Goal: Task Accomplishment & Management: Complete application form

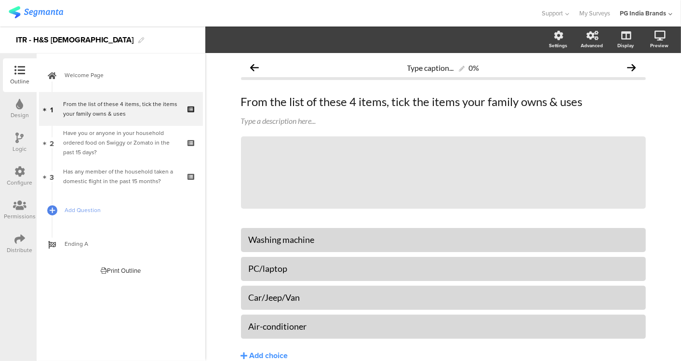
click at [45, 11] on img at bounding box center [36, 12] width 54 height 12
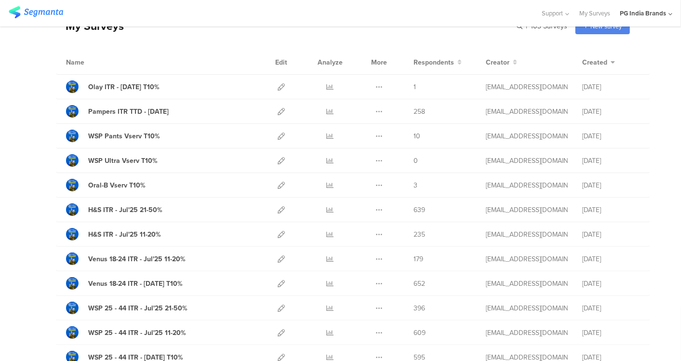
scroll to position [60, 0]
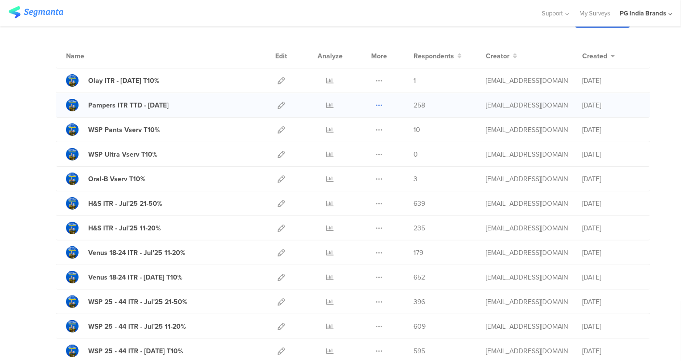
click at [376, 103] on icon at bounding box center [379, 105] width 7 height 7
click at [363, 128] on button "Duplicate" at bounding box center [360, 129] width 53 height 17
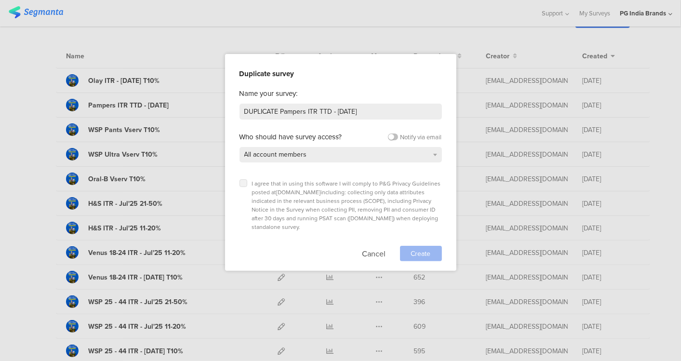
click at [244, 182] on icon at bounding box center [244, 183] width 4 height 4
click at [0, 0] on input "checkbox" at bounding box center [0, 0] width 0 height 0
click at [415, 249] on span "Create" at bounding box center [421, 254] width 20 height 10
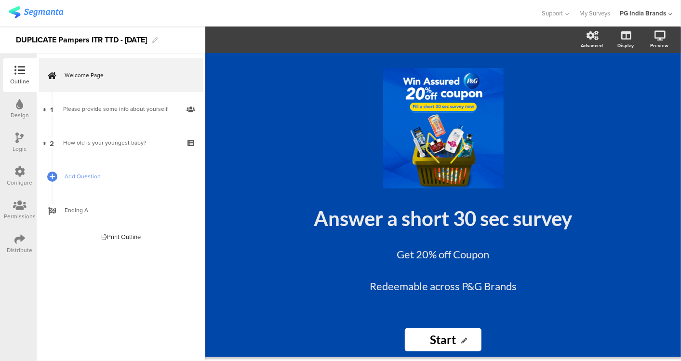
click at [27, 106] on div "Design" at bounding box center [20, 109] width 34 height 34
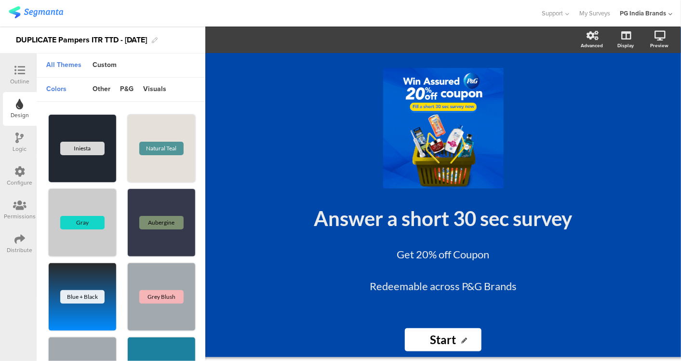
click at [15, 138] on div "Logic" at bounding box center [20, 143] width 34 height 34
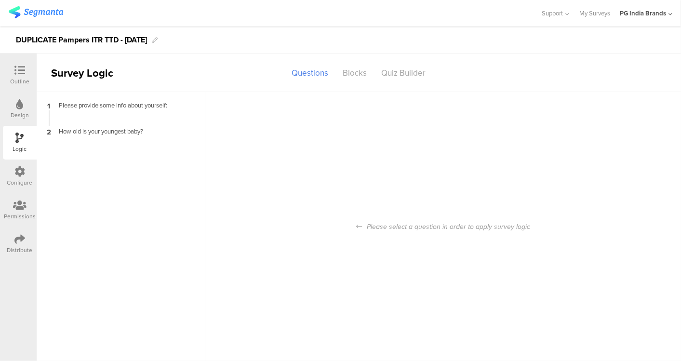
click at [32, 172] on div "Configure" at bounding box center [20, 177] width 34 height 34
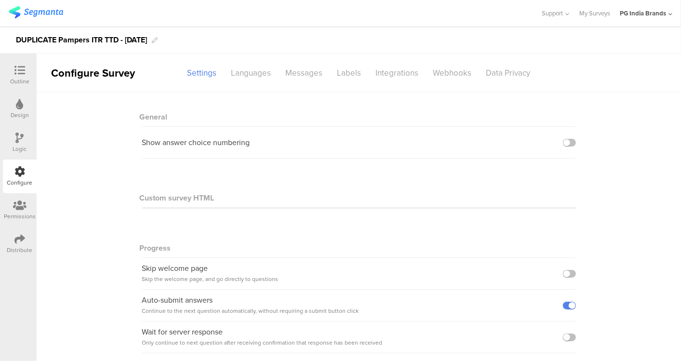
click at [20, 205] on icon at bounding box center [20, 205] width 14 height 11
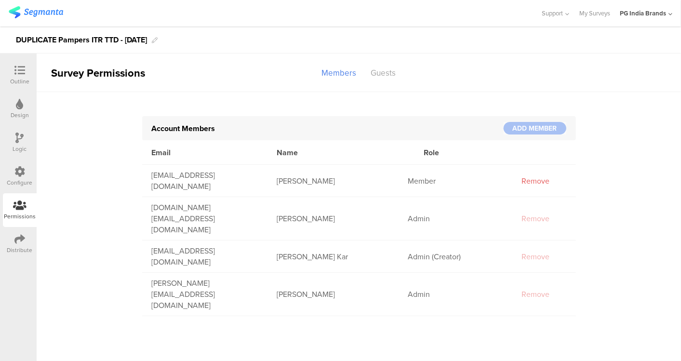
click at [22, 80] on div "Outline" at bounding box center [19, 81] width 19 height 9
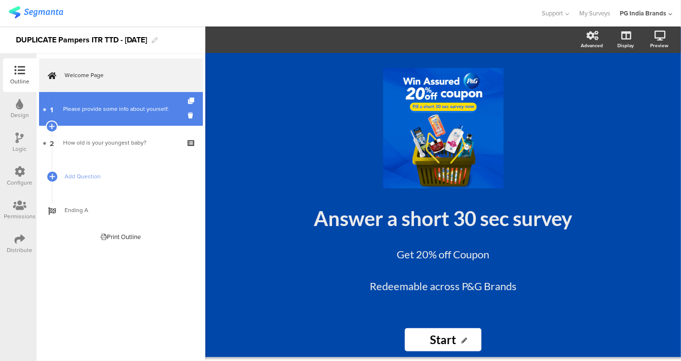
click at [154, 108] on div "Please provide some info about yourself:" at bounding box center [120, 109] width 115 height 10
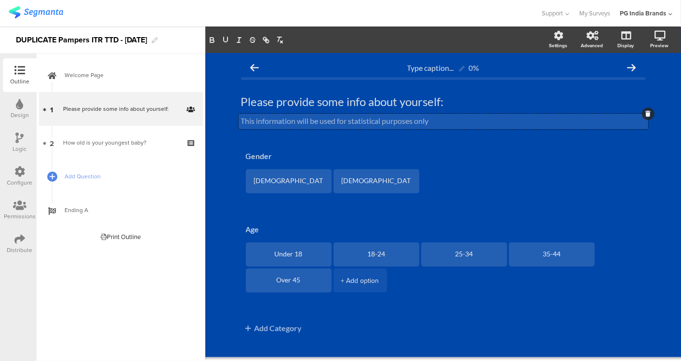
click at [352, 114] on div "This information will be used for statistical purposes only This information wi…" at bounding box center [444, 121] width 410 height 15
click at [392, 121] on p "This information will be used for statistical purposes only" at bounding box center [443, 120] width 405 height 9
click at [631, 120] on p "This information will be used for statistical purposes only" at bounding box center [443, 120] width 405 height 9
click at [646, 113] on icon at bounding box center [648, 114] width 5 height 6
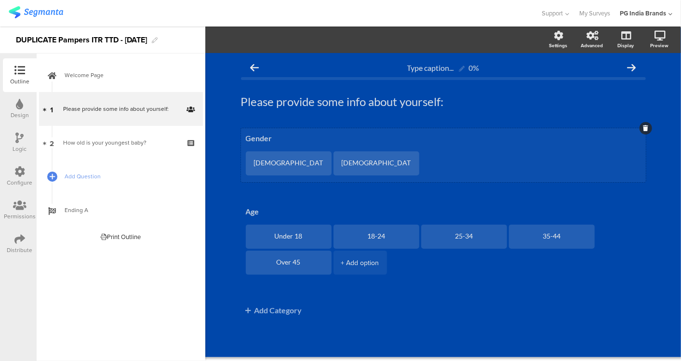
click at [471, 161] on ul "Male Female" at bounding box center [446, 164] width 400 height 26
click at [322, 151] on div "Male" at bounding box center [289, 163] width 70 height 24
click at [383, 171] on div "Female" at bounding box center [376, 163] width 70 height 24
click at [453, 163] on ul "Male Female" at bounding box center [446, 164] width 400 height 26
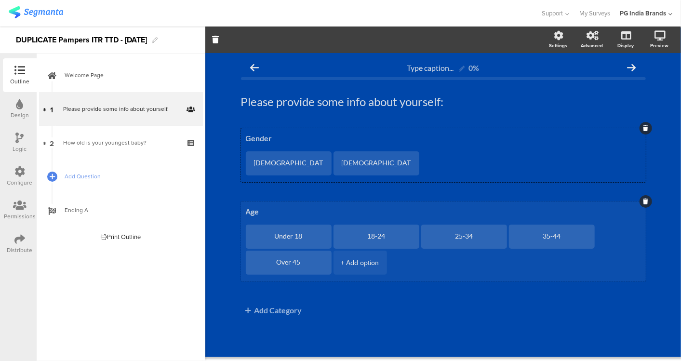
drag, startPoint x: 453, startPoint y: 163, endPoint x: 374, endPoint y: 209, distance: 91.6
click at [374, 209] on textarea "Age" at bounding box center [443, 211] width 395 height 9
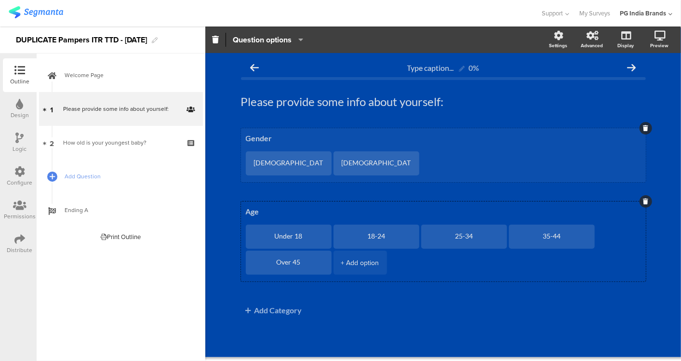
click at [270, 136] on textarea "Gender" at bounding box center [443, 138] width 395 height 9
type textarea "G"
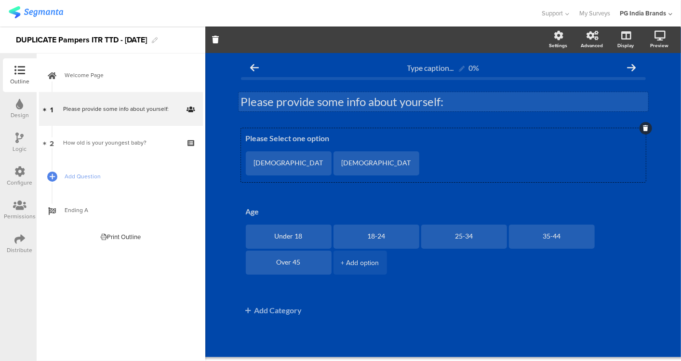
type textarea "Please Select one option"
click at [328, 98] on div "Please provide some info about yourself: Please provide some info about yoursel…" at bounding box center [444, 101] width 410 height 19
click at [448, 105] on p "Please provide some info about yourself:" at bounding box center [443, 102] width 405 height 14
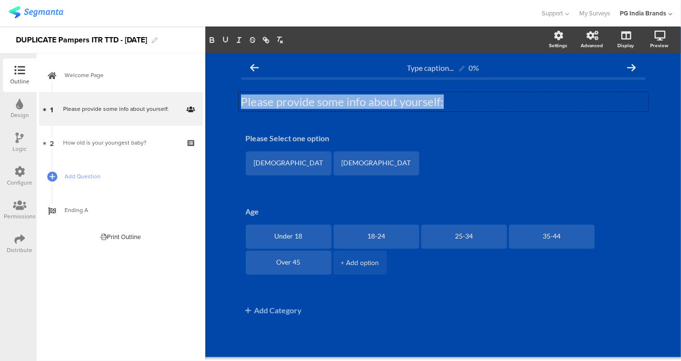
drag, startPoint x: 448, startPoint y: 105, endPoint x: 232, endPoint y: 102, distance: 216.0
click at [232, 102] on div "Type caption... 0% Please provide some info about yourself: Please provide some…" at bounding box center [443, 205] width 424 height 305
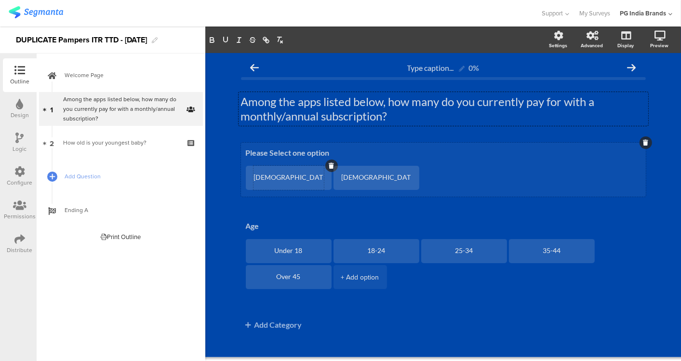
click at [291, 177] on textarea "Male" at bounding box center [289, 178] width 70 height 8
click at [370, 183] on div "Female" at bounding box center [376, 178] width 70 height 24
click at [408, 175] on textarea "Female" at bounding box center [376, 178] width 70 height 8
drag, startPoint x: 408, startPoint y: 175, endPoint x: 459, endPoint y: 158, distance: 53.2
click at [447, 168] on ul "Male Female" at bounding box center [446, 179] width 400 height 26
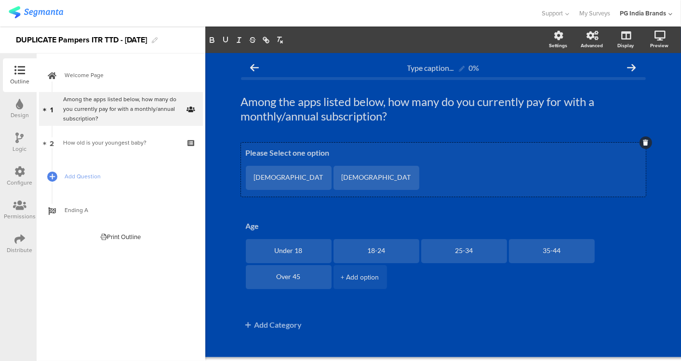
click at [447, 168] on ul "Male Female" at bounding box center [446, 179] width 400 height 26
click at [397, 176] on textarea "Female" at bounding box center [376, 178] width 70 height 8
click at [418, 165] on icon at bounding box center [419, 166] width 5 height 6
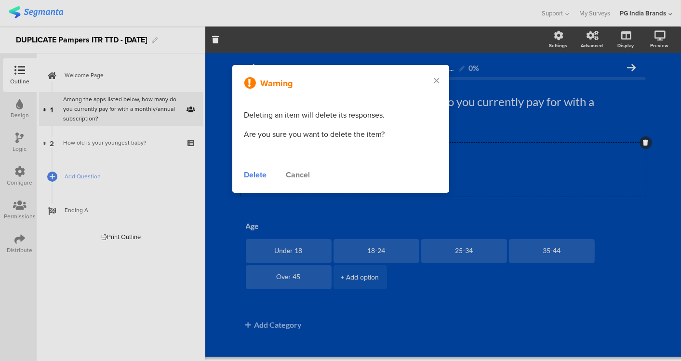
click at [255, 170] on div "Delete" at bounding box center [255, 175] width 23 height 12
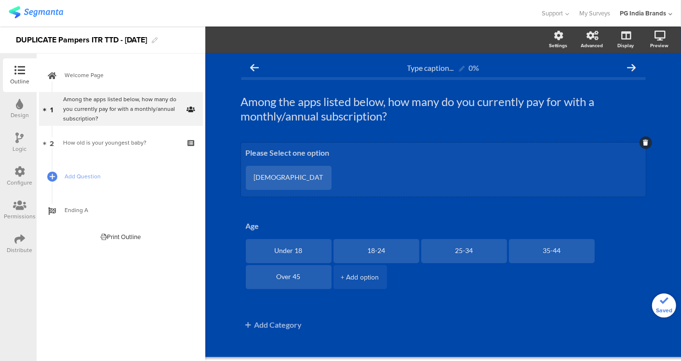
click at [348, 174] on ul "Male" at bounding box center [446, 179] width 400 height 26
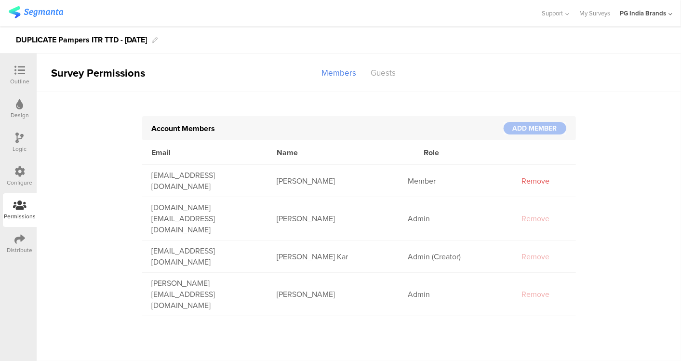
click at [57, 12] on img at bounding box center [36, 12] width 54 height 12
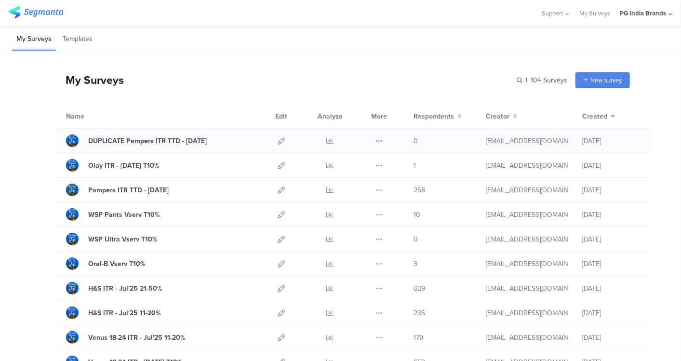
click at [376, 139] on icon at bounding box center [379, 140] width 7 height 7
click at [359, 197] on button "Delete" at bounding box center [360, 199] width 53 height 17
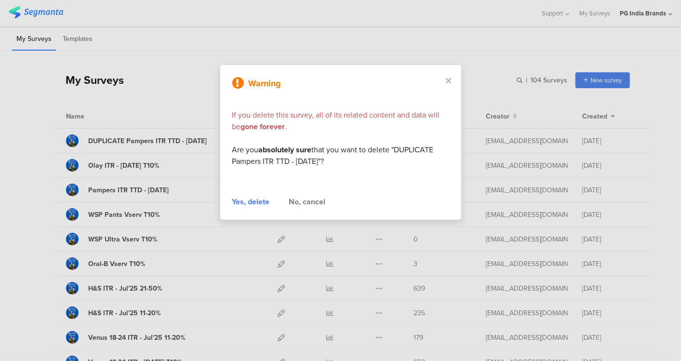
click at [258, 199] on div "Yes, delete" at bounding box center [251, 202] width 38 height 12
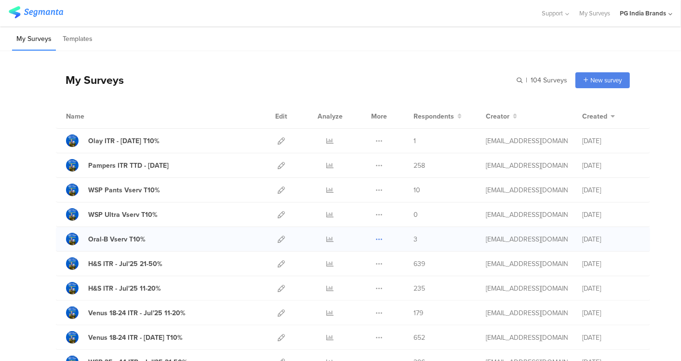
click at [376, 237] on icon at bounding box center [379, 239] width 7 height 7
click at [363, 262] on button "Duplicate" at bounding box center [360, 263] width 53 height 17
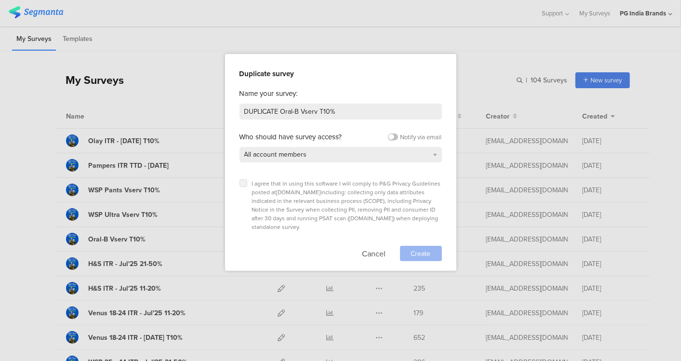
click at [243, 180] on label at bounding box center [244, 183] width 8 height 8
click at [0, 0] on input "checkbox" at bounding box center [0, 0] width 0 height 0
click at [418, 249] on span "Create" at bounding box center [421, 254] width 20 height 10
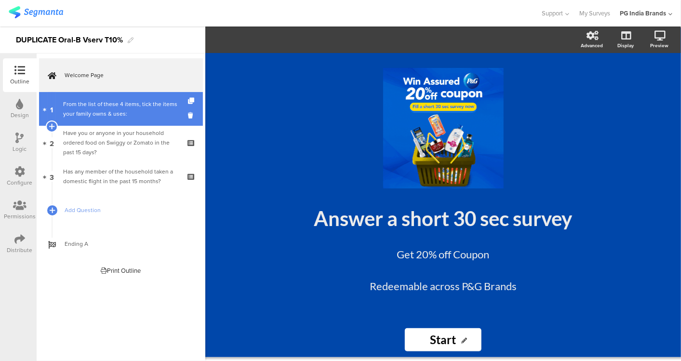
click at [143, 110] on div "From the list of these 4 items, tick the items your family owns & uses:" at bounding box center [120, 108] width 115 height 19
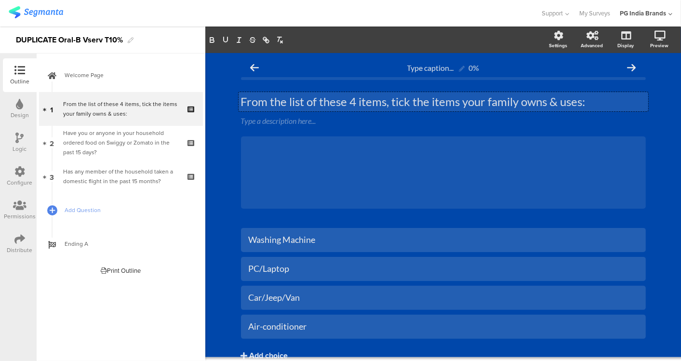
click at [544, 100] on div "From the list of these 4 items, tick the items your family owns & uses: From th…" at bounding box center [444, 101] width 410 height 19
click at [583, 102] on p "From the list of these 4 items, tick the items your family owns & uses:" at bounding box center [443, 102] width 405 height 14
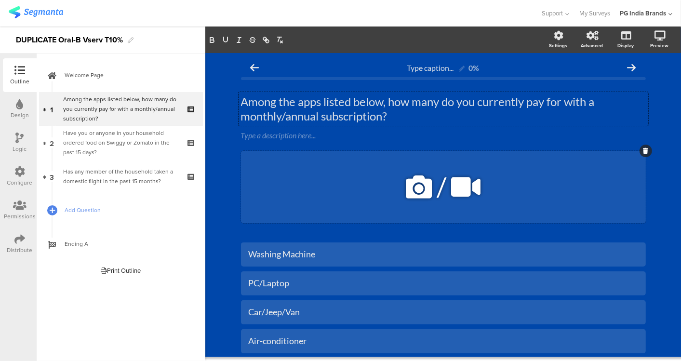
click at [301, 174] on div "/" at bounding box center [443, 187] width 405 height 72
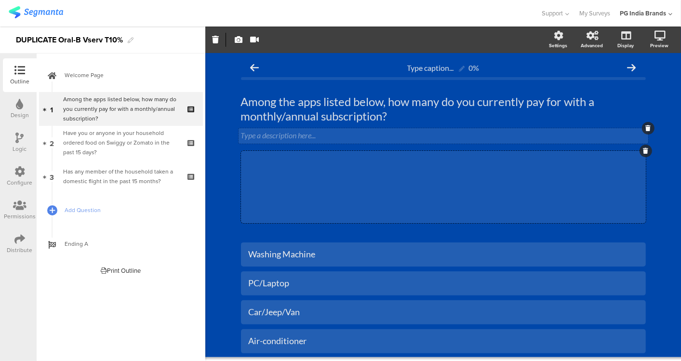
click at [475, 130] on div "Type a description here..." at bounding box center [444, 135] width 410 height 15
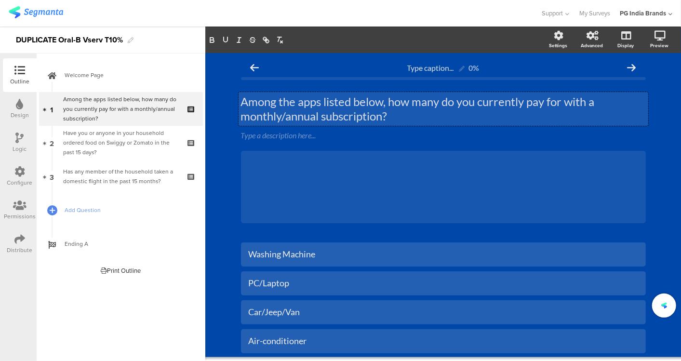
click at [392, 110] on div "Among the apps listed below, how many do you currently pay for with a monthly/a…" at bounding box center [444, 109] width 410 height 34
click at [502, 114] on p "Among the apps listed below, how many do you currently pay for with a monthly/a…" at bounding box center [443, 109] width 405 height 29
click at [557, 117] on p "Among the apps listed below, how many do you currently pay for with a monthly/a…" at bounding box center [443, 109] width 405 height 29
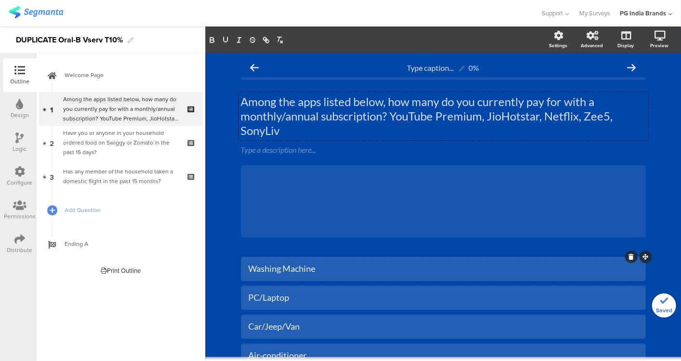
click at [355, 272] on div "Washing Machine" at bounding box center [444, 268] width 390 height 11
drag, startPoint x: 315, startPoint y: 268, endPoint x: 241, endPoint y: 266, distance: 74.3
click at [241, 266] on div "Washing Machine" at bounding box center [443, 269] width 405 height 24
click at [289, 300] on div "PC/Laptop" at bounding box center [444, 297] width 390 height 11
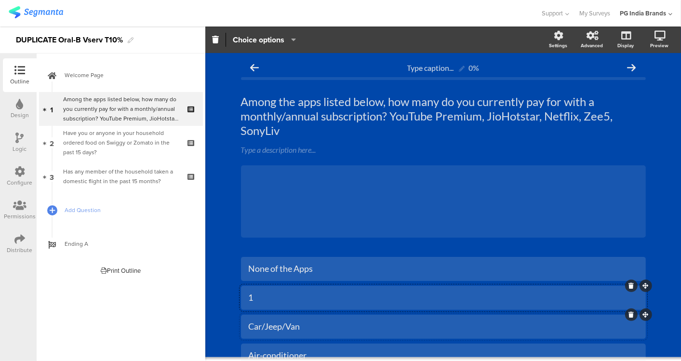
click at [296, 327] on div "Car/Jeep/Van" at bounding box center [444, 326] width 390 height 11
click at [308, 353] on div "Air-conditioner" at bounding box center [444, 355] width 390 height 11
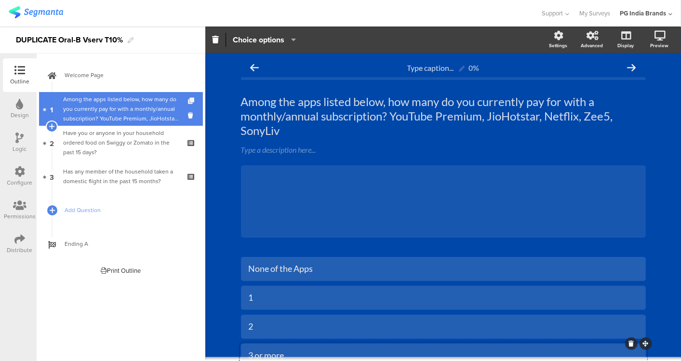
click at [192, 99] on icon at bounding box center [192, 101] width 8 height 6
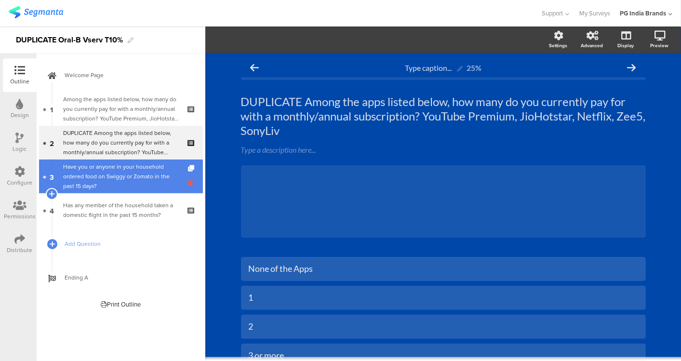
click at [189, 184] on icon at bounding box center [192, 182] width 8 height 9
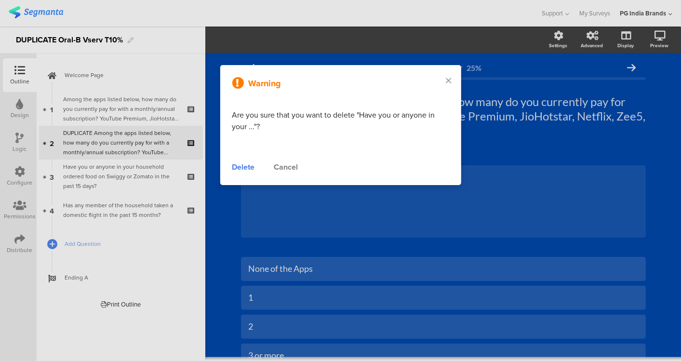
click at [246, 168] on div "Delete" at bounding box center [243, 168] width 23 height 12
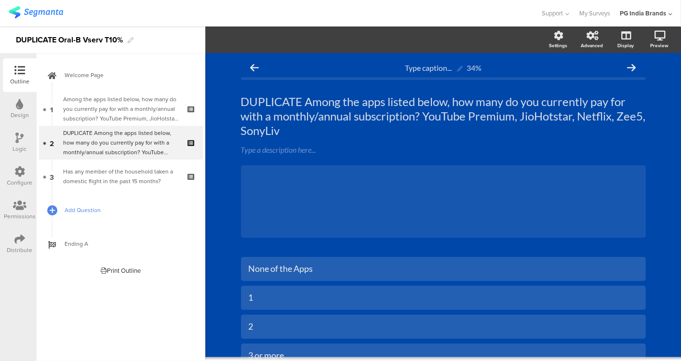
click at [105, 208] on span "Add Question" at bounding box center [126, 210] width 123 height 10
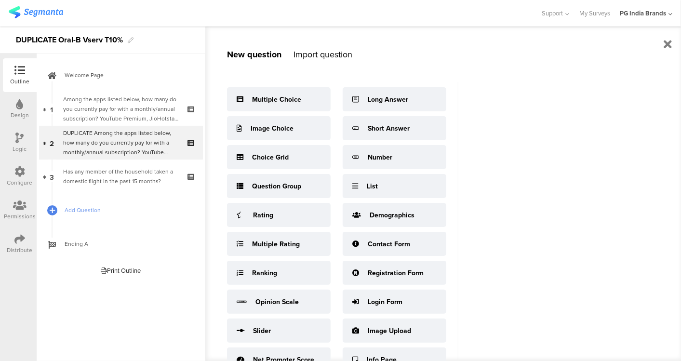
scroll to position [13, 0]
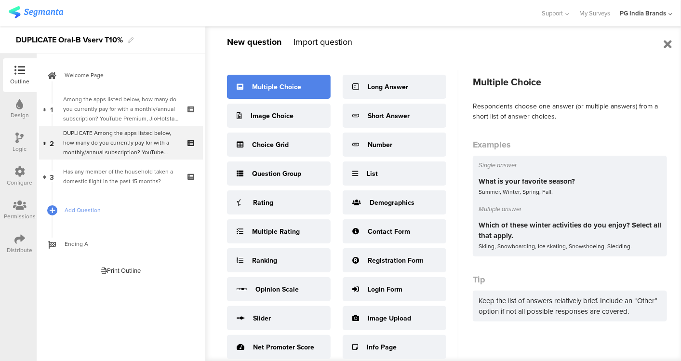
click at [290, 90] on div "Multiple Choice" at bounding box center [276, 87] width 49 height 10
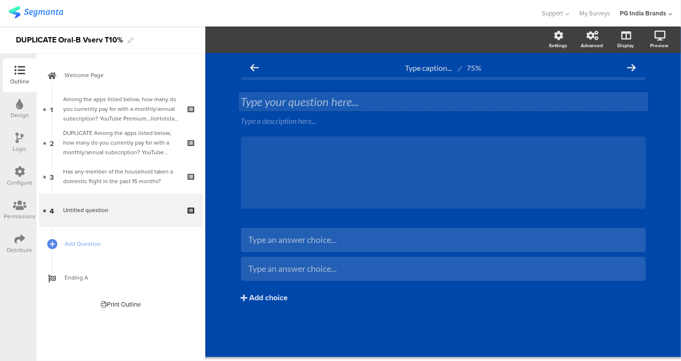
click at [277, 106] on div "Type your question here..." at bounding box center [444, 101] width 410 height 19
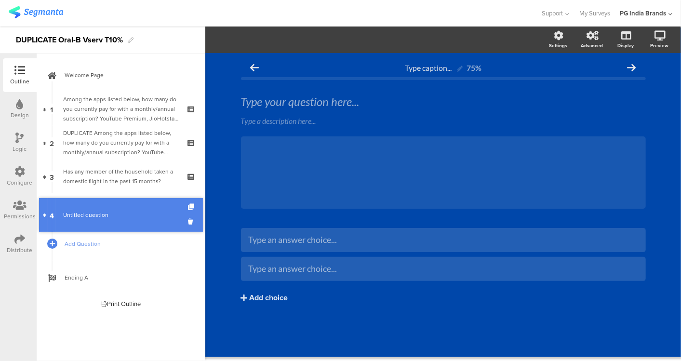
drag, startPoint x: 176, startPoint y: 210, endPoint x: 174, endPoint y: 215, distance: 5.4
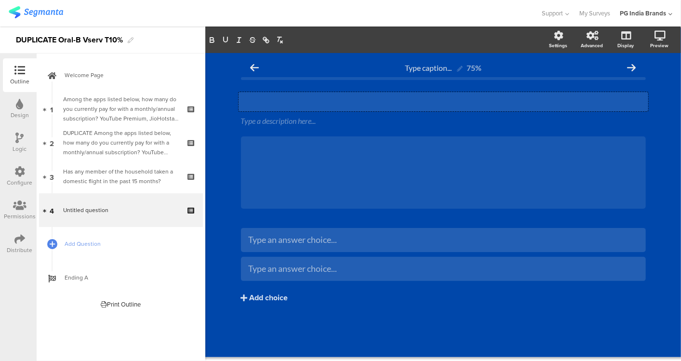
click at [264, 100] on div "Type your question here..." at bounding box center [444, 101] width 410 height 19
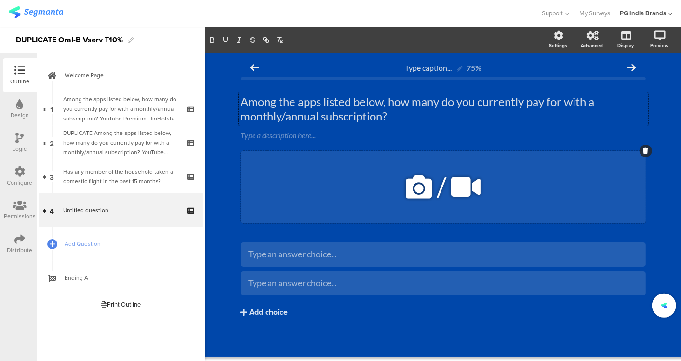
click at [312, 170] on div "/" at bounding box center [443, 187] width 405 height 72
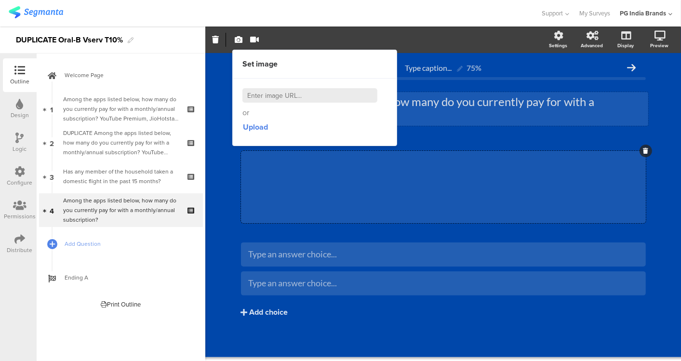
click at [583, 106] on div "Among the apps listed below, how many do you currently pay for with a monthly/a…" at bounding box center [444, 109] width 410 height 34
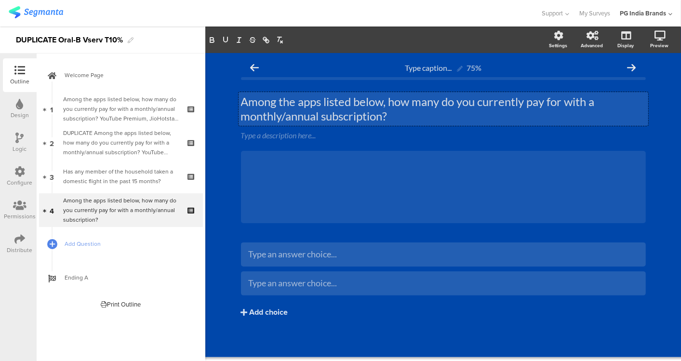
click at [424, 115] on p "Among the apps listed below, how many do you currently pay for with a monthly/a…" at bounding box center [443, 109] width 405 height 29
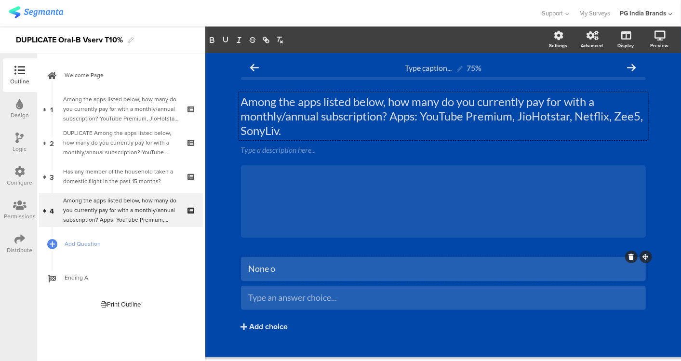
click at [311, 272] on div "None o" at bounding box center [444, 268] width 390 height 11
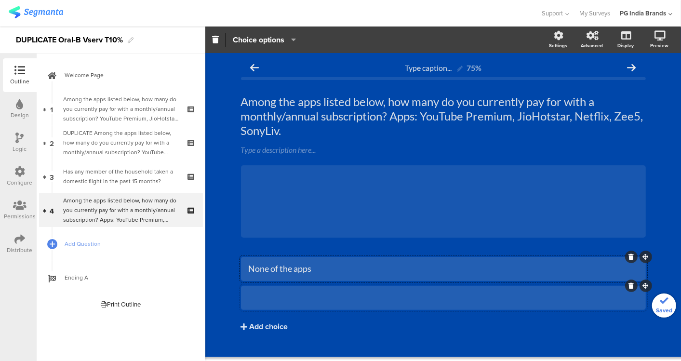
click at [299, 291] on div at bounding box center [444, 298] width 390 height 16
click at [270, 330] on div "Add choice" at bounding box center [269, 327] width 39 height 10
click at [270, 327] on div "Add choice" at bounding box center [269, 327] width 39 height 10
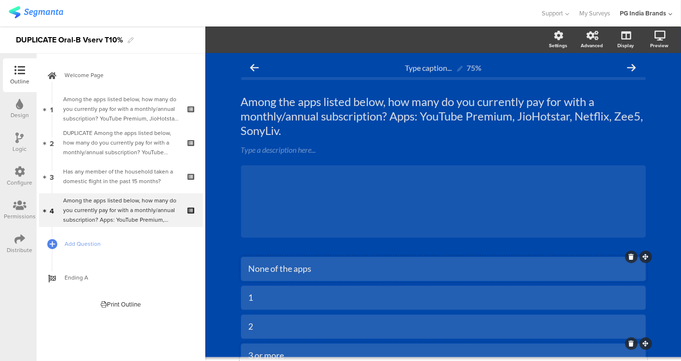
click at [667, 225] on div "Type caption... 75% Among the apps listed below, how many do you currently pay …" at bounding box center [443, 244] width 476 height 382
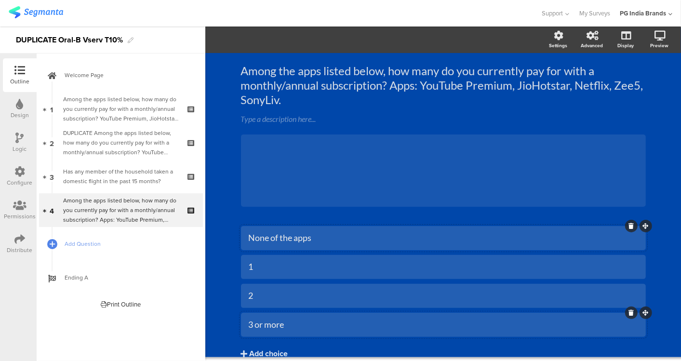
scroll to position [10, 0]
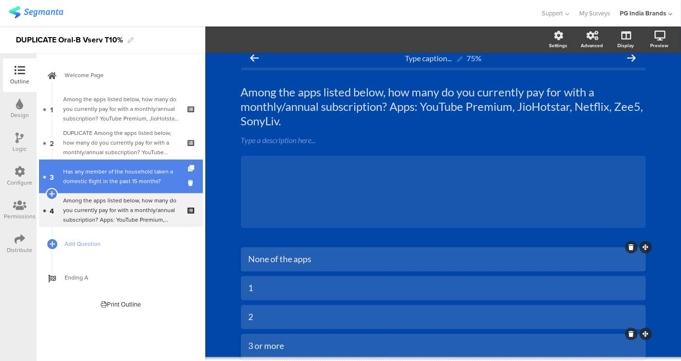
click at [120, 184] on div "Has any member of the household taken a domestic flight in the past 15 months?" at bounding box center [120, 176] width 115 height 19
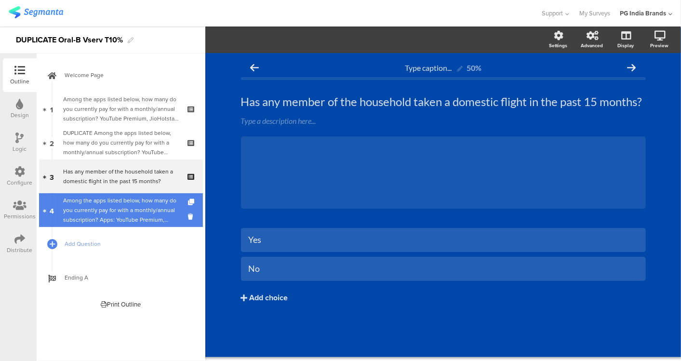
click at [121, 211] on div "Among the apps listed below, how many do you currently pay for with a monthly/a…" at bounding box center [120, 210] width 115 height 29
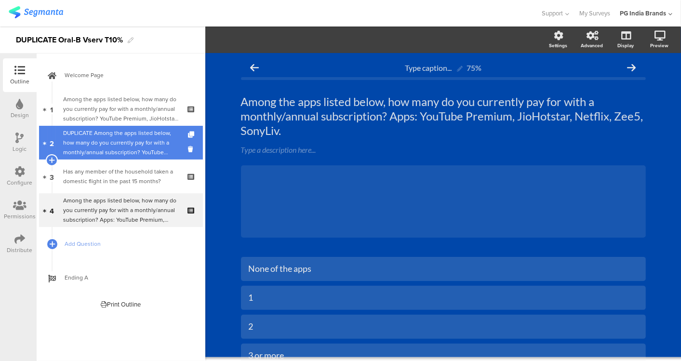
click at [142, 134] on div "DUPLICATE Among the apps listed below, how many do you currently pay for with a…" at bounding box center [120, 142] width 115 height 29
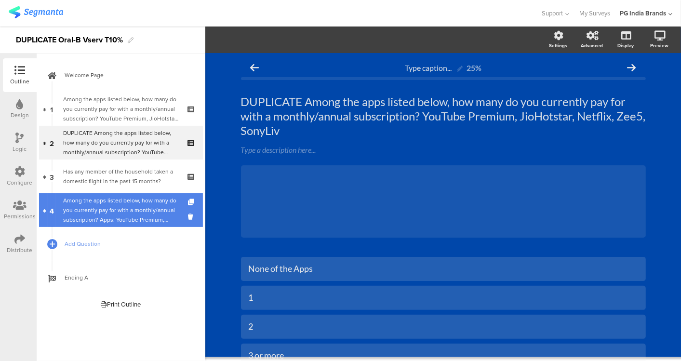
click at [133, 207] on div "Among the apps listed below, how many do you currently pay for with a monthly/a…" at bounding box center [120, 210] width 115 height 29
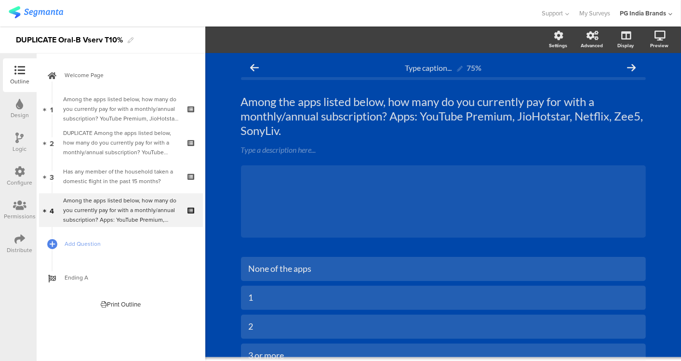
click at [20, 140] on icon at bounding box center [20, 138] width 8 height 11
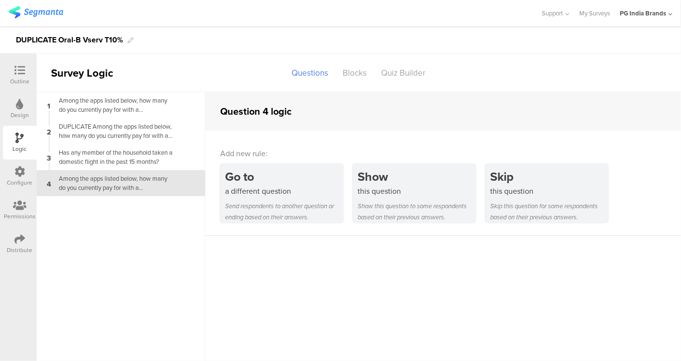
click at [26, 167] on div "Configure" at bounding box center [20, 177] width 34 height 34
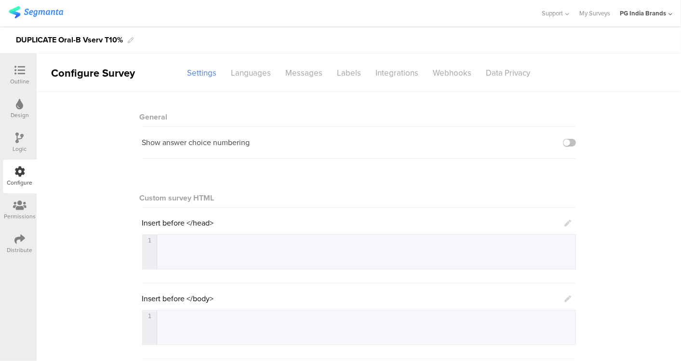
click at [12, 105] on div "Design" at bounding box center [20, 109] width 34 height 34
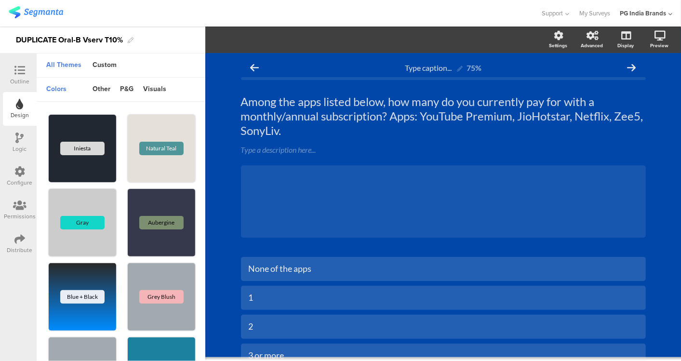
click at [21, 76] on div at bounding box center [19, 71] width 19 height 12
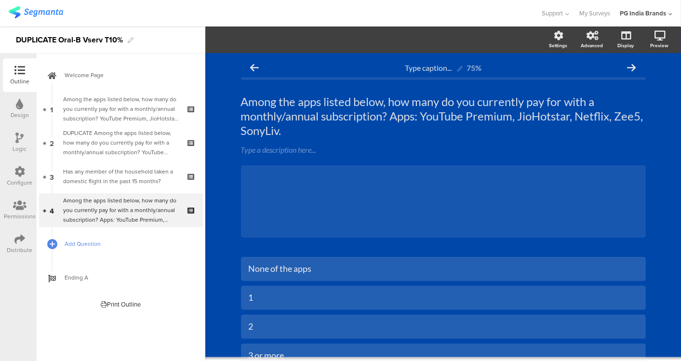
click at [77, 244] on span "Add Question" at bounding box center [126, 244] width 123 height 10
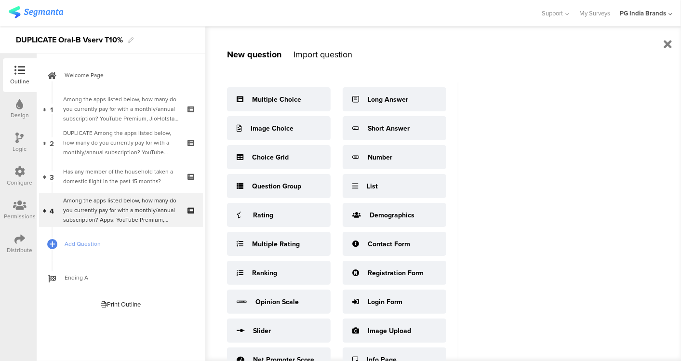
click at [316, 59] on div "Import question" at bounding box center [323, 54] width 59 height 13
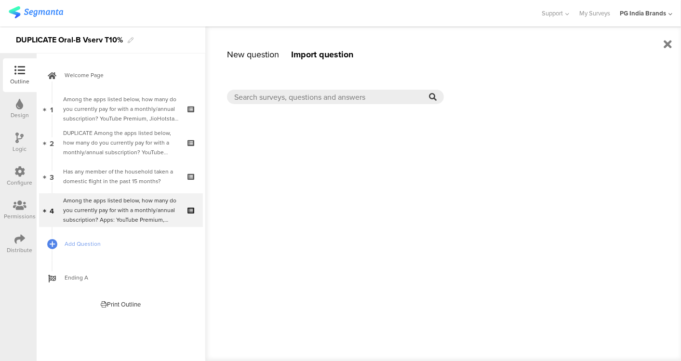
click at [258, 60] on div "New question" at bounding box center [253, 54] width 52 height 13
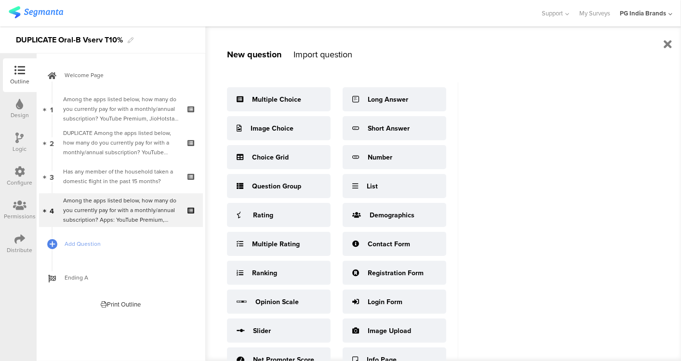
drag, startPoint x: 298, startPoint y: 180, endPoint x: 430, endPoint y: 33, distance: 197.3
click at [430, 33] on div "New question Import question Multiple Choice Image Choice Choice Grid Question …" at bounding box center [331, 194] width 253 height 335
click at [303, 25] on div "Support Help Center Live Chat My Surveys PG India Brands ACCOUNTS PG India Bran…" at bounding box center [341, 13] width 664 height 27
click at [22, 117] on div "Design" at bounding box center [20, 115] width 18 height 9
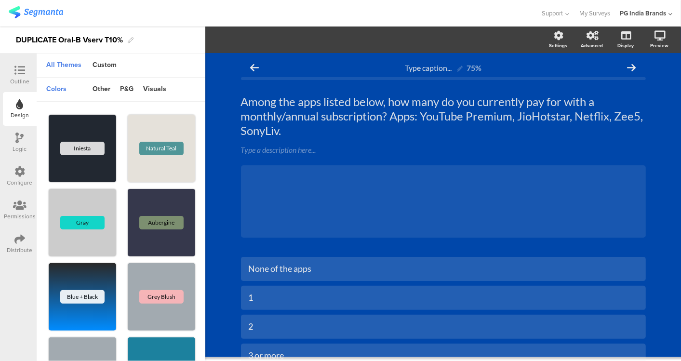
click at [56, 13] on img at bounding box center [36, 12] width 54 height 12
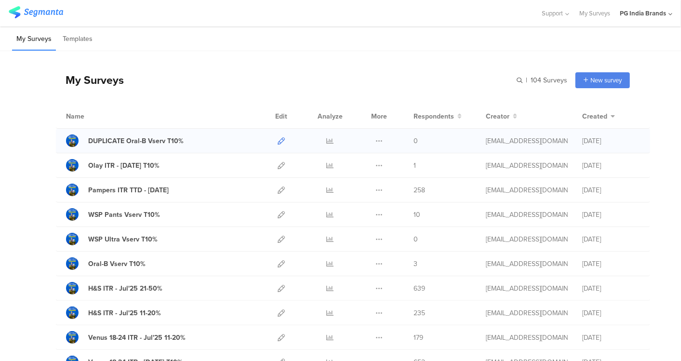
click at [278, 139] on icon at bounding box center [281, 140] width 7 height 7
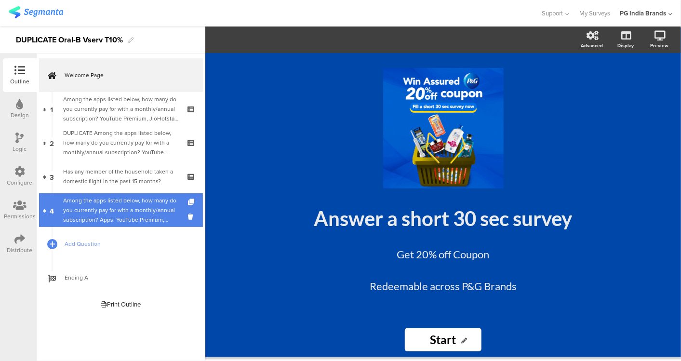
click at [134, 209] on div "Among the apps listed below, how many do you currently pay for with a monthly/a…" at bounding box center [120, 210] width 115 height 29
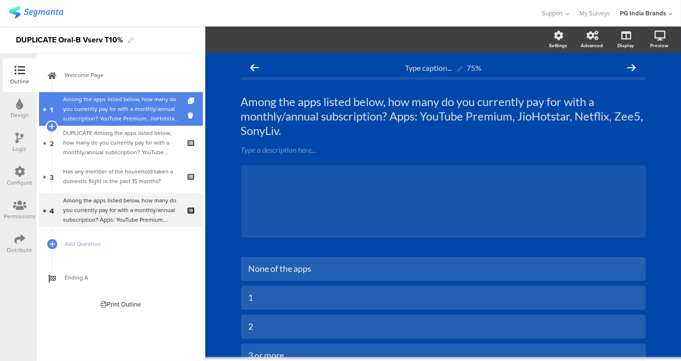
click at [143, 113] on div "Among the apps listed below, how many do you currently pay for with a monthly/a…" at bounding box center [120, 109] width 115 height 29
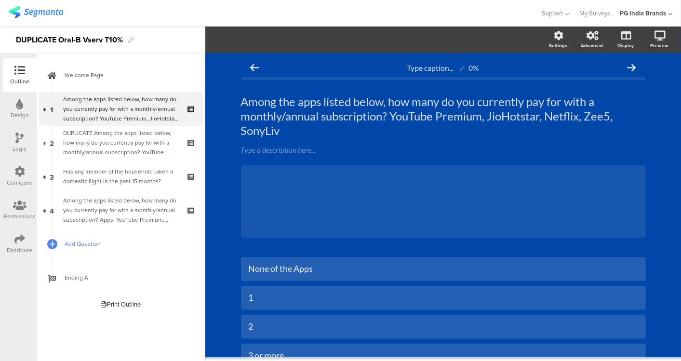
click at [91, 245] on span "Add Question" at bounding box center [126, 244] width 123 height 10
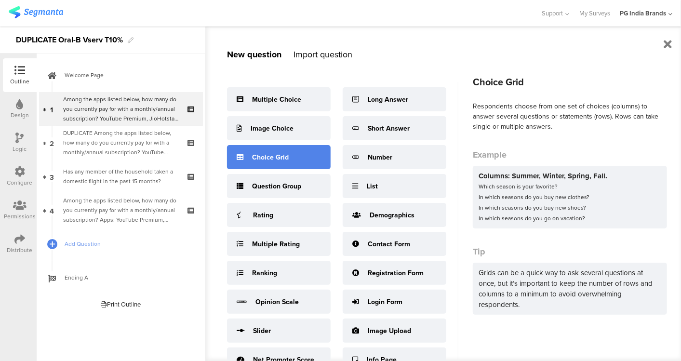
click at [279, 157] on div "Choice Grid" at bounding box center [270, 157] width 37 height 10
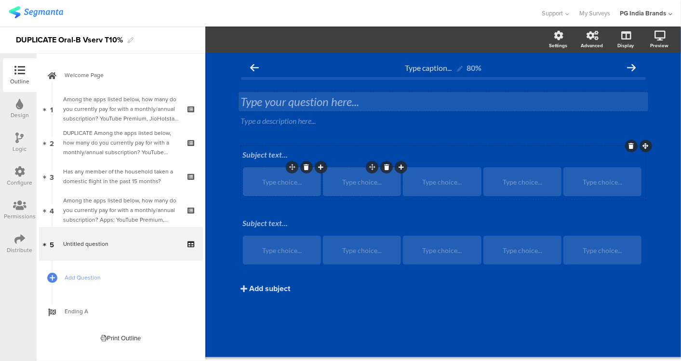
click at [300, 102] on div "Type your question here..." at bounding box center [444, 101] width 410 height 19
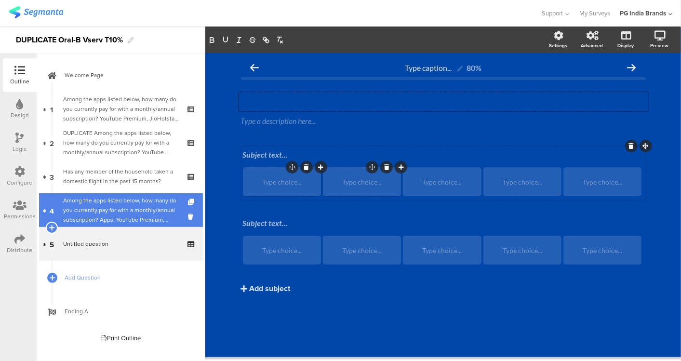
click at [136, 205] on div "Among the apps listed below, how many do you currently pay for with a monthly/a…" at bounding box center [120, 210] width 115 height 29
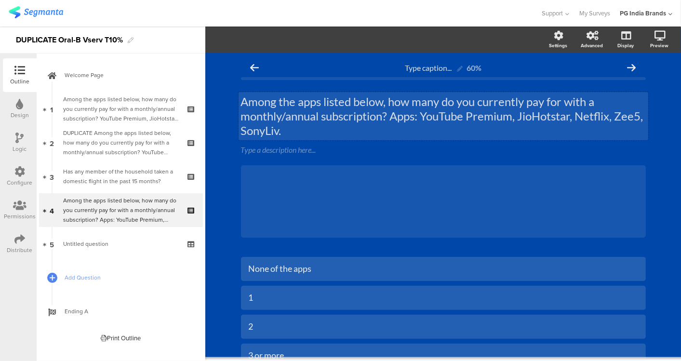
click at [294, 130] on div "Among the apps listed below, how many do you currently pay for with a monthly/a…" at bounding box center [444, 116] width 410 height 48
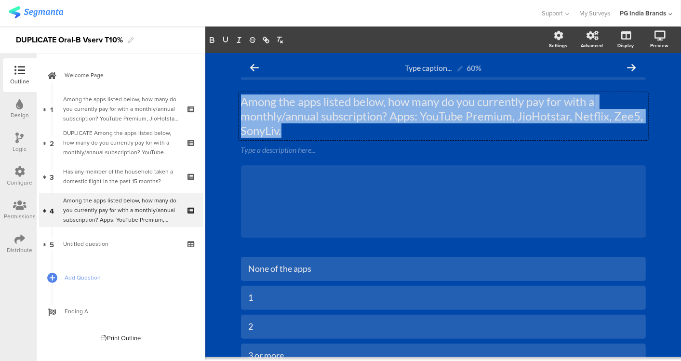
drag, startPoint x: 294, startPoint y: 129, endPoint x: 230, endPoint y: 100, distance: 70.6
click at [231, 100] on div "Type caption... 60% Among the apps listed below, how many do you currently pay …" at bounding box center [443, 244] width 424 height 382
copy p "Among the apps listed below, how many do you currently pay for with a monthly/a…"
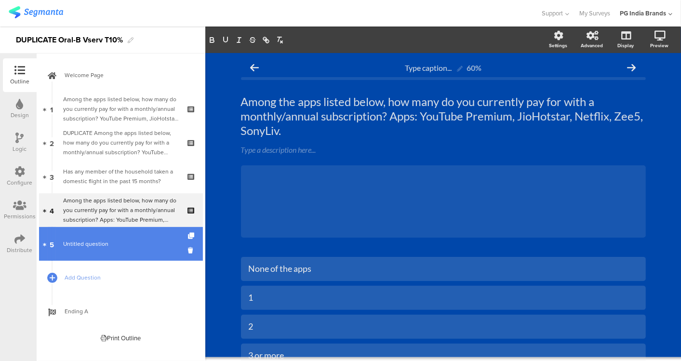
click at [118, 242] on span "Untitled question" at bounding box center [120, 244] width 115 height 10
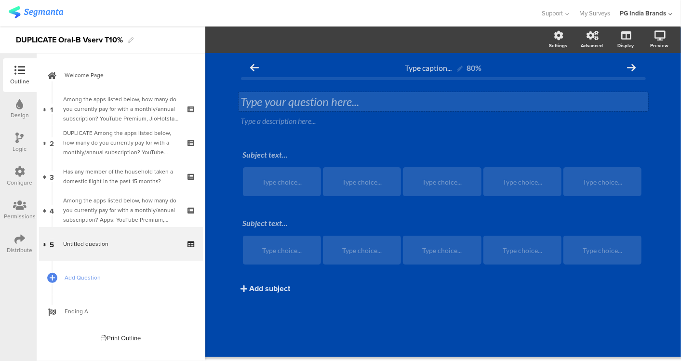
click at [285, 105] on div "Type your question here..." at bounding box center [444, 101] width 410 height 19
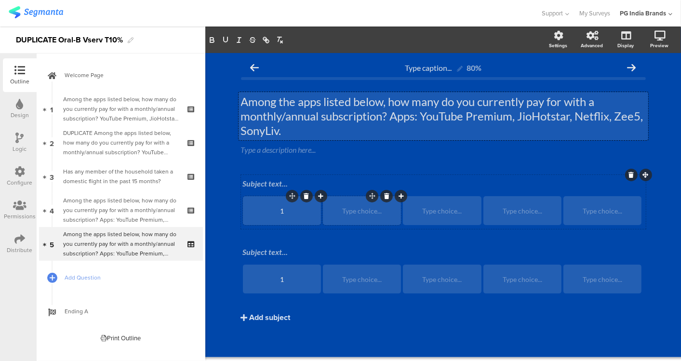
click at [282, 213] on div "1" at bounding box center [281, 211] width 75 height 8
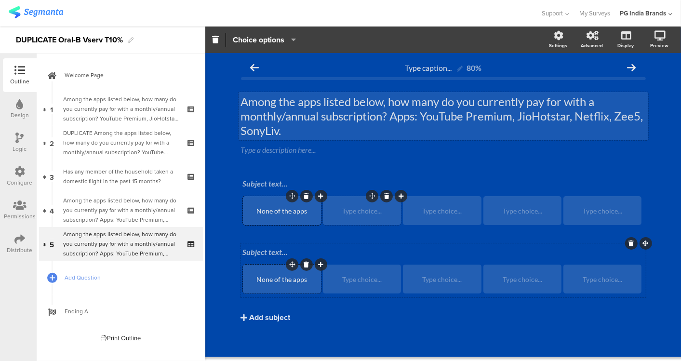
click at [305, 264] on div at bounding box center [306, 264] width 13 height 13
click at [304, 264] on icon at bounding box center [306, 265] width 5 height 6
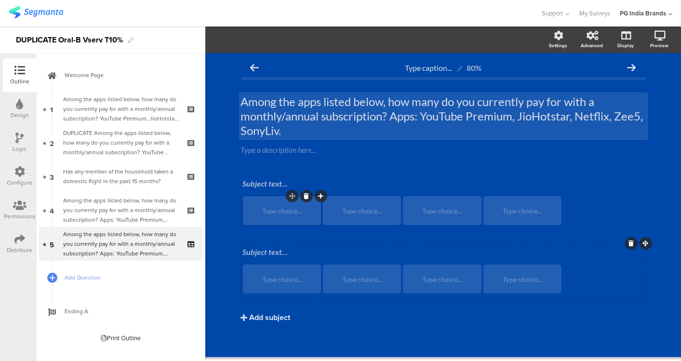
click at [629, 242] on icon at bounding box center [631, 244] width 5 height 6
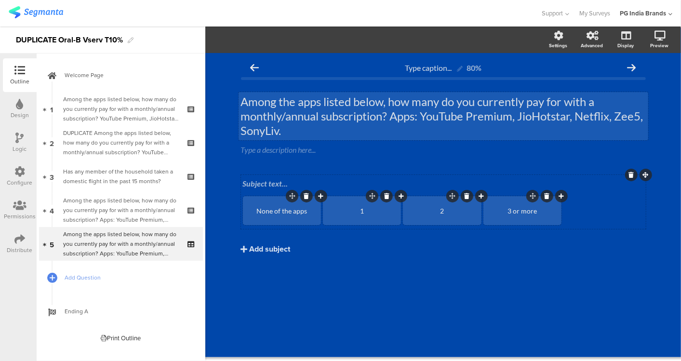
drag, startPoint x: 446, startPoint y: 247, endPoint x: 396, endPoint y: 260, distance: 51.5
click at [396, 260] on div "Subject text... None of the apps 1 2 3 or more Add subject" at bounding box center [443, 231] width 405 height 113
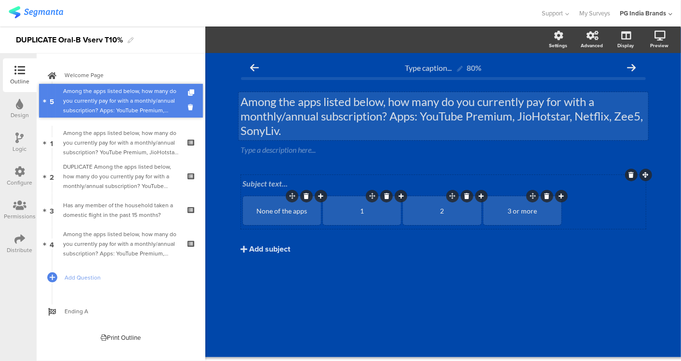
drag, startPoint x: 132, startPoint y: 243, endPoint x: 136, endPoint y: 100, distance: 142.8
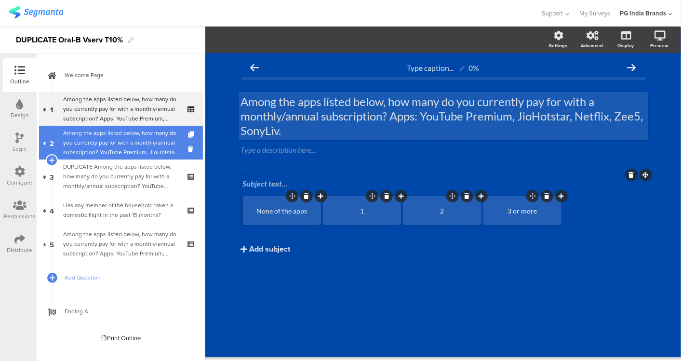
click at [160, 146] on div "Among the apps listed below, how many do you currently pay for with a monthly/a…" at bounding box center [120, 142] width 115 height 29
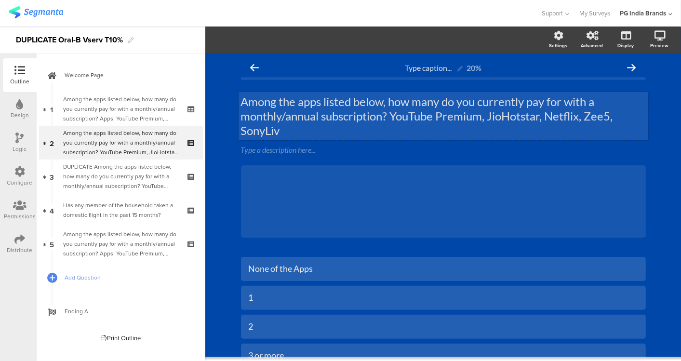
click at [293, 130] on div "Among the apps listed below, how many do you currently pay for with a monthly/a…" at bounding box center [444, 116] width 410 height 48
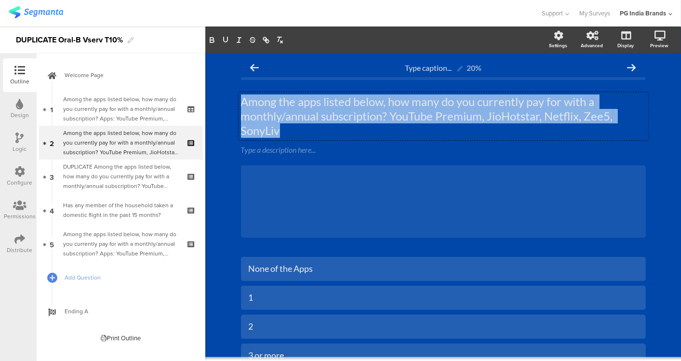
drag, startPoint x: 294, startPoint y: 130, endPoint x: 230, endPoint y: 94, distance: 73.4
click at [231, 94] on div "Type caption... 20% Among the apps listed below, how many do you currently pay …" at bounding box center [443, 244] width 424 height 382
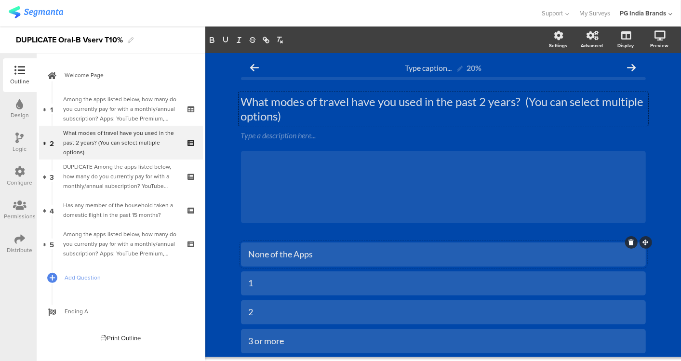
click at [312, 256] on div "None of the Apps" at bounding box center [444, 254] width 390 height 11
click at [285, 288] on div "1" at bounding box center [444, 283] width 390 height 11
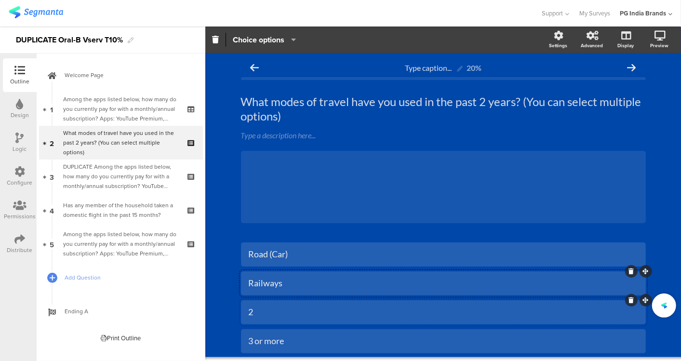
click at [279, 310] on div "2" at bounding box center [444, 312] width 390 height 11
click at [276, 339] on div "3 or more" at bounding box center [444, 341] width 390 height 11
click at [284, 340] on div "3 or more" at bounding box center [444, 341] width 390 height 11
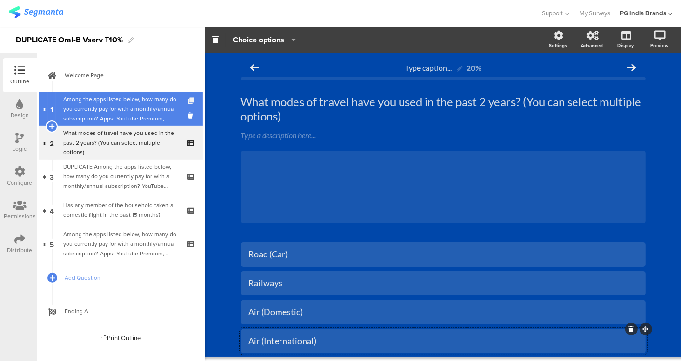
click at [193, 99] on icon at bounding box center [192, 101] width 8 height 6
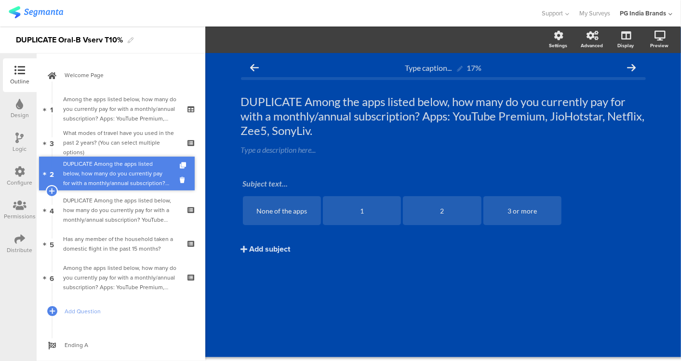
drag, startPoint x: 126, startPoint y: 137, endPoint x: 122, endPoint y: 168, distance: 31.2
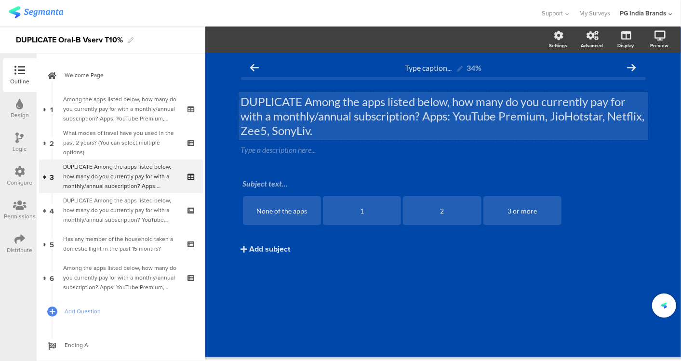
click at [358, 134] on div "DUPLICATE Among the apps listed below, how many do you currently pay for with a…" at bounding box center [444, 116] width 410 height 48
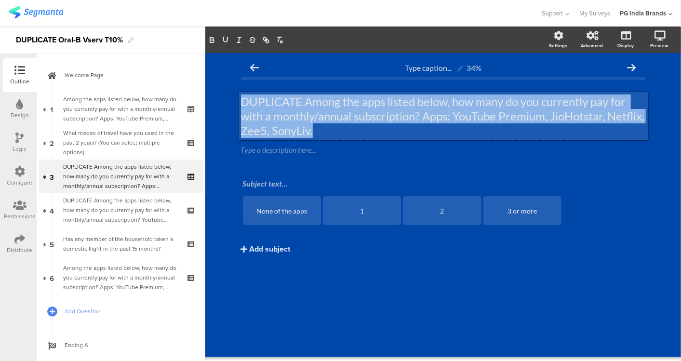
drag, startPoint x: 358, startPoint y: 134, endPoint x: 242, endPoint y: 99, distance: 121.3
click at [242, 99] on p "DUPLICATE Among the apps listed below, how many do you currently pay for with a…" at bounding box center [443, 116] width 405 height 43
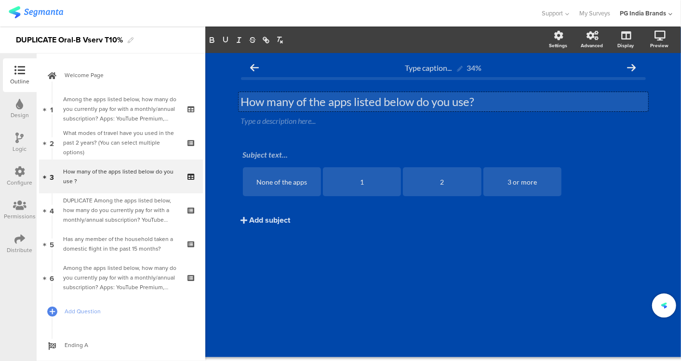
click at [490, 100] on p "How many of the apps listed below do you use?" at bounding box center [443, 102] width 405 height 14
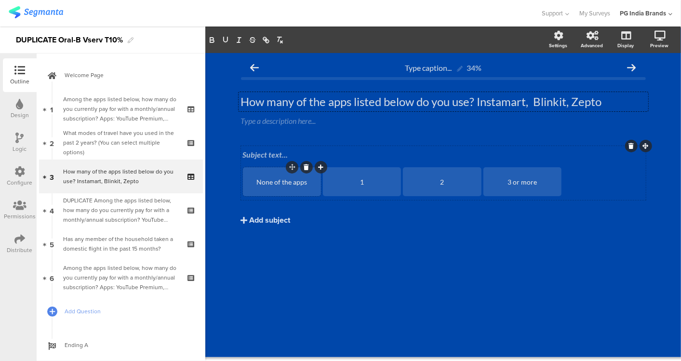
click at [301, 182] on div "None of the apps" at bounding box center [281, 182] width 75 height 8
click at [311, 182] on div "None of the apps" at bounding box center [281, 182] width 75 height 8
click at [537, 183] on div "3 or more" at bounding box center [522, 182] width 75 height 8
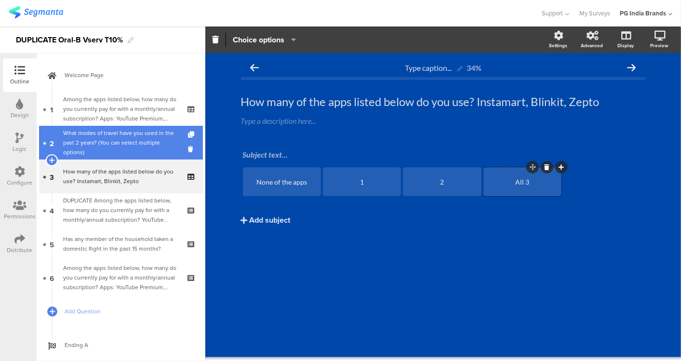
click at [130, 144] on div "What modes of travel have you used in the past 2 years? (You can select multipl…" at bounding box center [120, 142] width 115 height 29
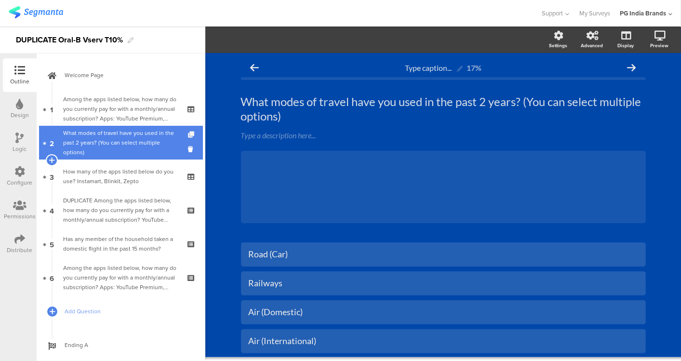
click at [188, 132] on icon at bounding box center [192, 135] width 8 height 6
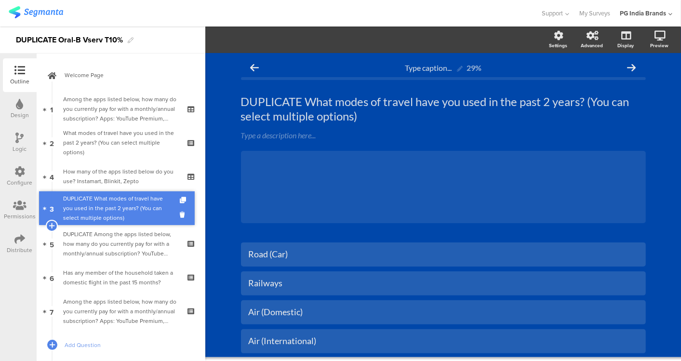
drag, startPoint x: 125, startPoint y: 173, endPoint x: 122, endPoint y: 204, distance: 32.1
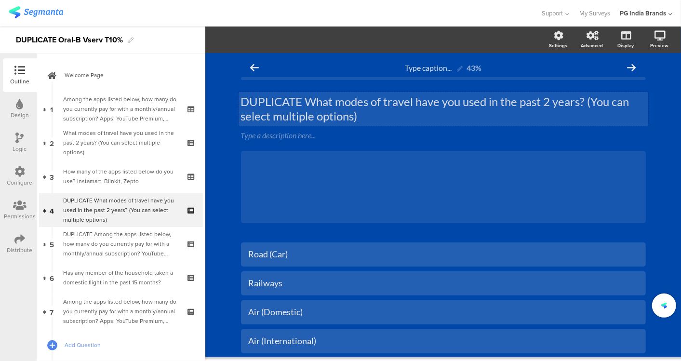
click at [361, 120] on div "DUPLICATE What modes of travel have you used in the past 2 years? (You can sele…" at bounding box center [444, 109] width 410 height 34
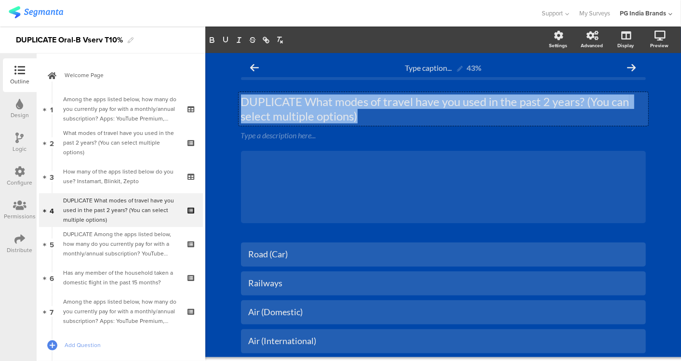
drag, startPoint x: 361, startPoint y: 120, endPoint x: 236, endPoint y: 99, distance: 126.7
click at [239, 99] on div "DUPLICATE What modes of travel have you used in the past 2 years? (You can sele…" at bounding box center [444, 109] width 410 height 34
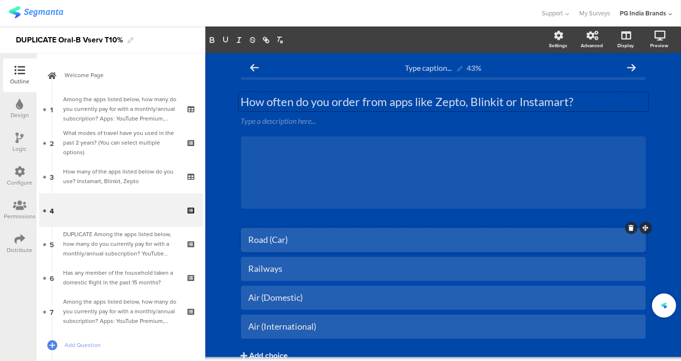
click at [304, 240] on div "Road (Car)" at bounding box center [444, 239] width 390 height 11
click at [326, 237] on div "Road (Car)" at bounding box center [444, 239] width 390 height 11
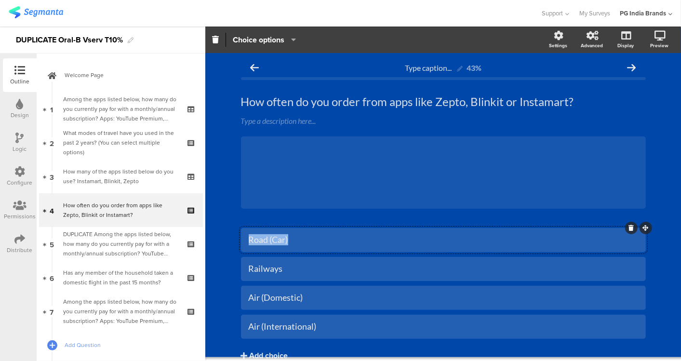
drag, startPoint x: 326, startPoint y: 237, endPoint x: 243, endPoint y: 241, distance: 84.0
click at [243, 241] on div "Road (Car)" at bounding box center [443, 240] width 405 height 24
paste div
click at [333, 270] on div "Railways" at bounding box center [444, 268] width 390 height 11
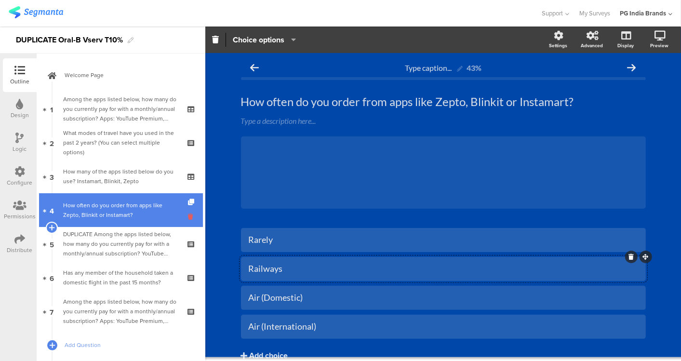
click at [188, 214] on icon at bounding box center [192, 216] width 8 height 9
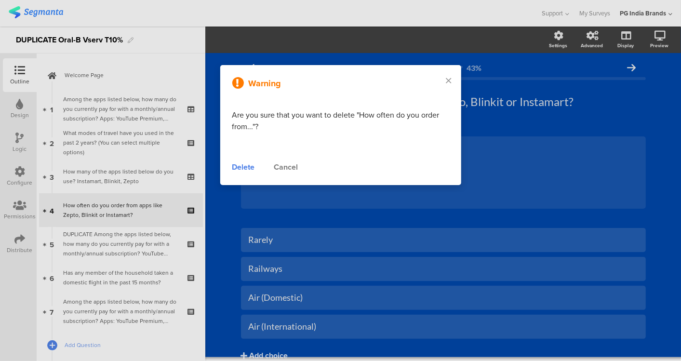
click at [162, 177] on div at bounding box center [340, 180] width 681 height 361
click at [250, 165] on div "Delete" at bounding box center [243, 168] width 23 height 12
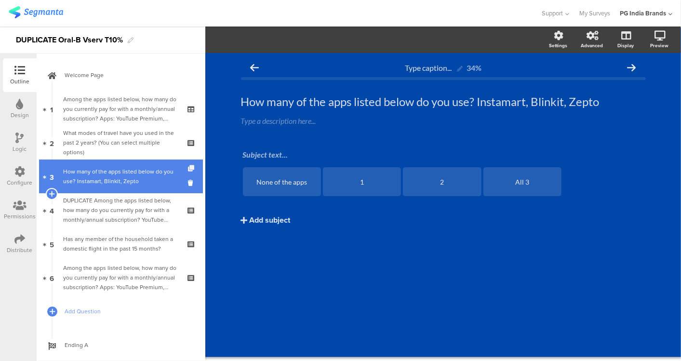
click at [188, 165] on icon at bounding box center [192, 168] width 8 height 6
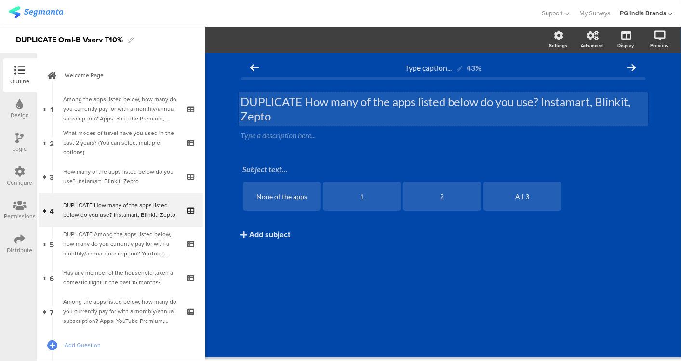
click at [469, 116] on div "DUPLICATE How many of the apps listed below do you use? Instamart, Blinkit, Zep…" at bounding box center [444, 109] width 410 height 34
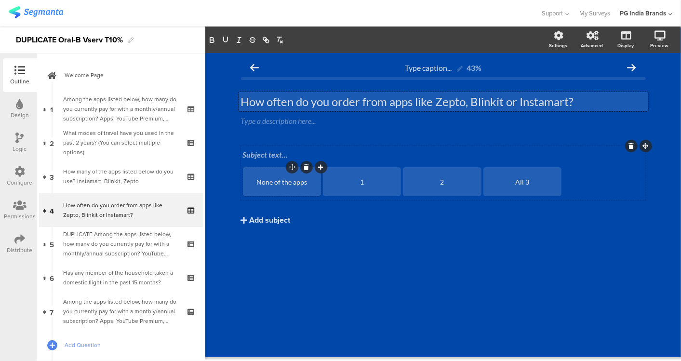
click at [311, 181] on div "None of the apps" at bounding box center [281, 182] width 75 height 8
drag, startPoint x: 312, startPoint y: 181, endPoint x: 256, endPoint y: 180, distance: 55.9
click at [256, 180] on div "None of the apps" at bounding box center [281, 182] width 75 height 8
paste div
click at [367, 182] on div "1" at bounding box center [362, 182] width 75 height 8
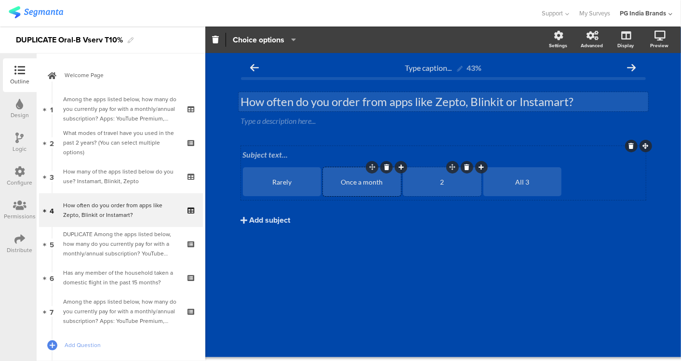
click at [448, 181] on div "2" at bounding box center [442, 182] width 75 height 8
drag, startPoint x: 448, startPoint y: 181, endPoint x: 435, endPoint y: 180, distance: 12.6
click at [435, 180] on div "2" at bounding box center [442, 182] width 75 height 8
paste div
click at [519, 180] on div "All 3" at bounding box center [522, 182] width 75 height 8
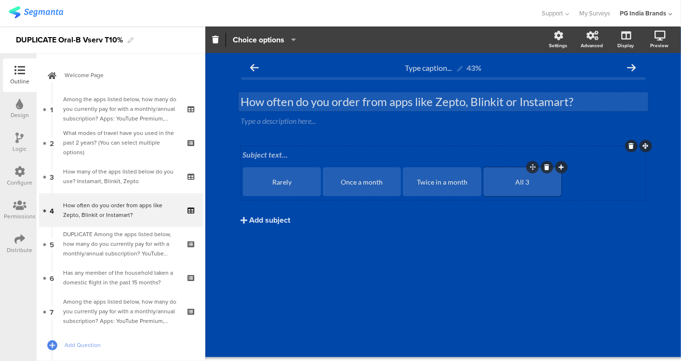
click at [528, 182] on div "All 3" at bounding box center [522, 182] width 75 height 8
drag, startPoint x: 529, startPoint y: 182, endPoint x: 511, endPoint y: 182, distance: 17.8
click at [511, 182] on div "All 3" at bounding box center [522, 182] width 75 height 8
paste div
click at [563, 165] on icon at bounding box center [561, 167] width 5 height 6
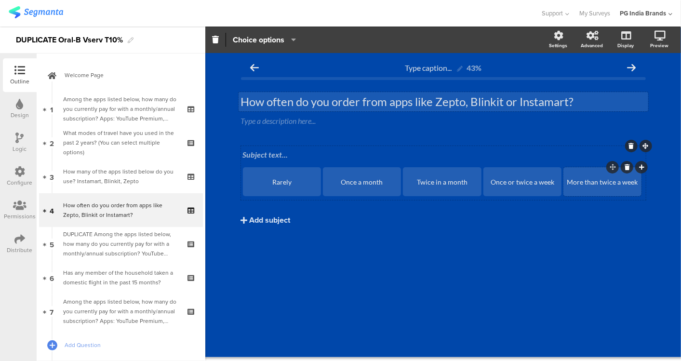
click at [470, 249] on div "Subject text... Rarely Once a month Twice in a month Once or twice a week More …" at bounding box center [443, 202] width 405 height 113
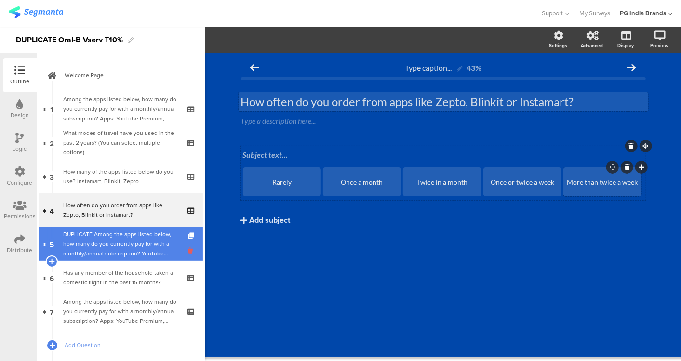
click at [188, 251] on icon at bounding box center [192, 250] width 8 height 9
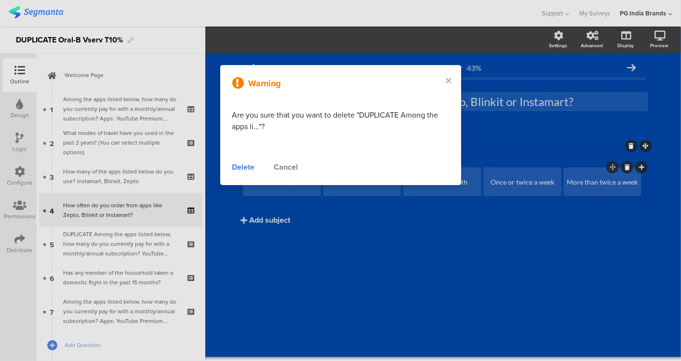
click at [243, 169] on div "Delete" at bounding box center [243, 168] width 23 height 12
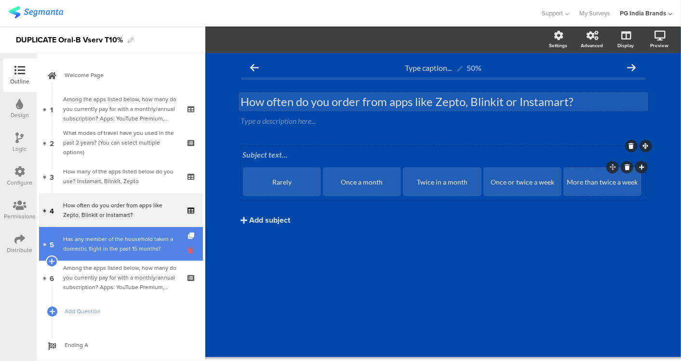
click at [188, 247] on icon at bounding box center [192, 250] width 8 height 9
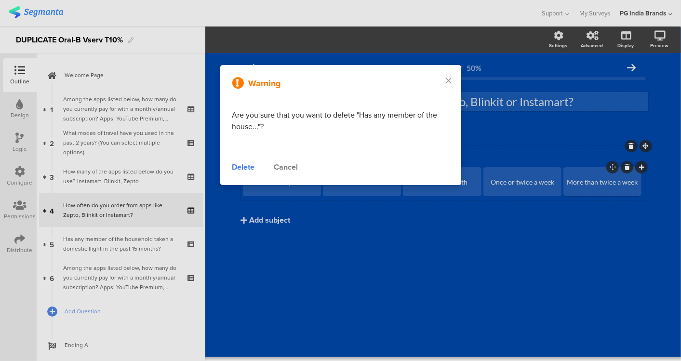
click at [247, 167] on div "Delete" at bounding box center [243, 168] width 23 height 12
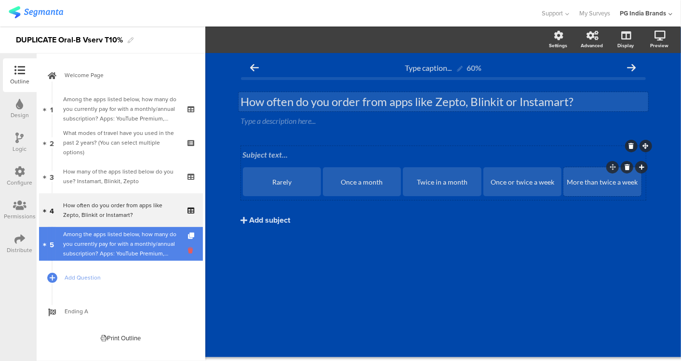
click at [190, 251] on icon at bounding box center [192, 250] width 8 height 9
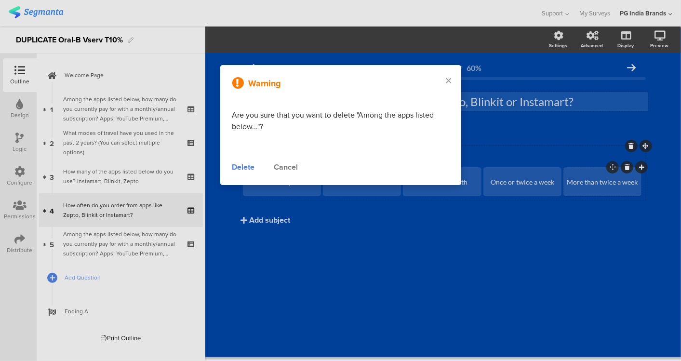
click at [242, 170] on div "Delete" at bounding box center [243, 168] width 23 height 12
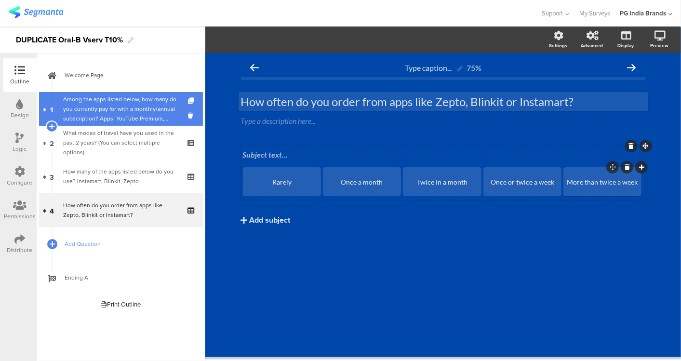
click at [155, 109] on div "Among the apps listed below, how many do you currently pay for with a monthly/a…" at bounding box center [120, 109] width 115 height 29
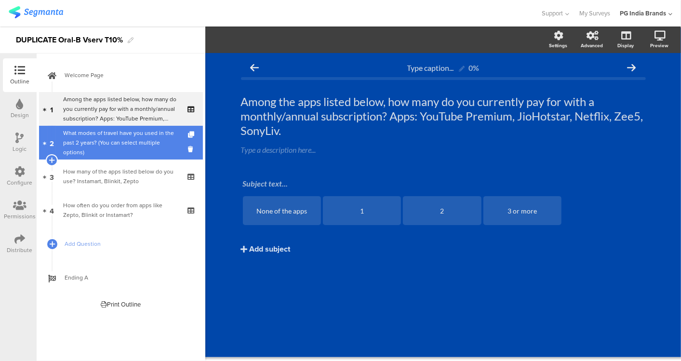
click at [134, 142] on div "What modes of travel have you used in the past 2 years? (You can select multipl…" at bounding box center [120, 142] width 115 height 29
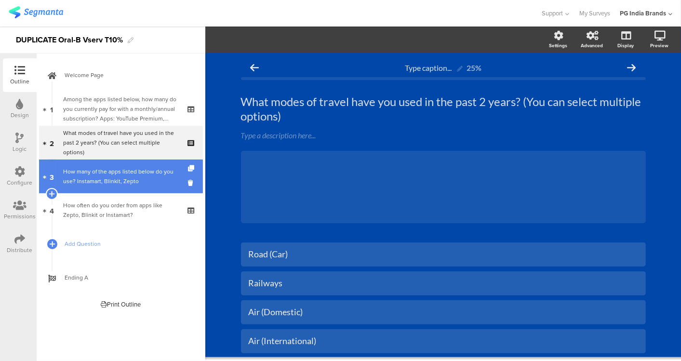
click at [138, 167] on div "How many of the apps listed below do you use? Instamart, Blinkit, Zepto" at bounding box center [120, 176] width 115 height 19
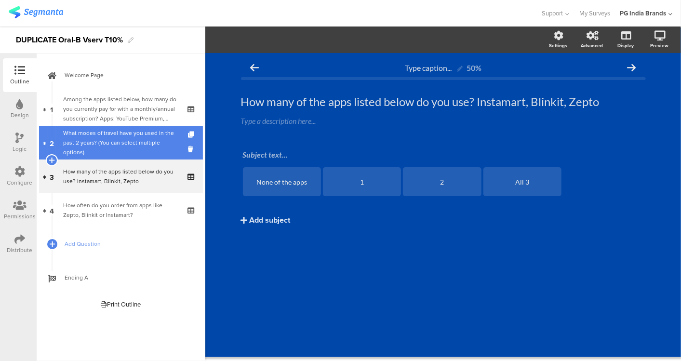
click at [145, 137] on div "What modes of travel have you used in the past 2 years? (You can select multipl…" at bounding box center [120, 142] width 115 height 29
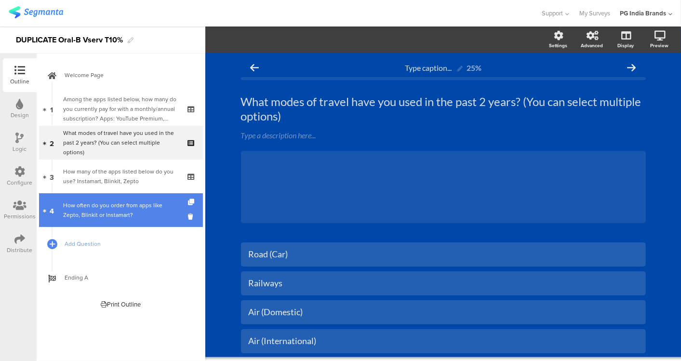
click at [150, 205] on div "How often do you order from apps like Zepto, Blinkit or Instamart?" at bounding box center [120, 210] width 115 height 19
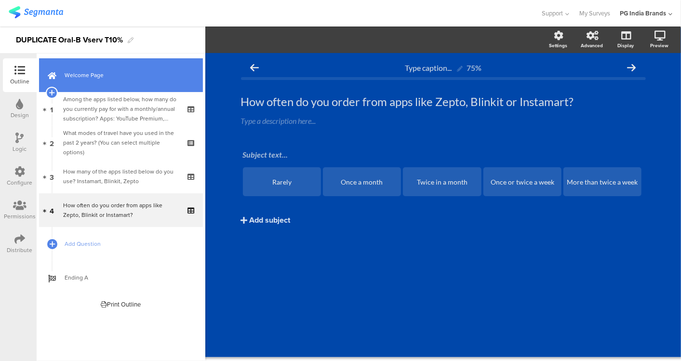
click at [115, 78] on span "Welcome Page" at bounding box center [126, 75] width 123 height 10
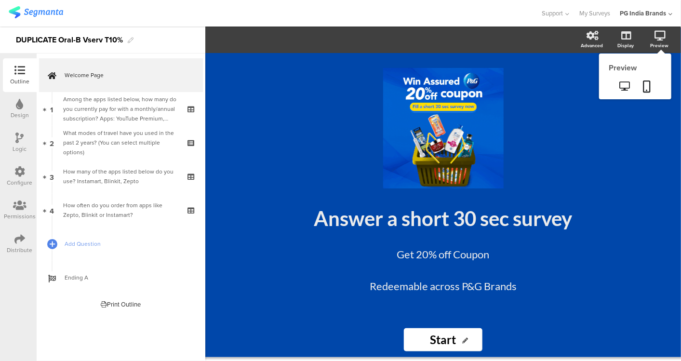
click at [655, 42] on div "Preview" at bounding box center [659, 45] width 18 height 7
click at [645, 87] on icon at bounding box center [648, 87] width 8 height 12
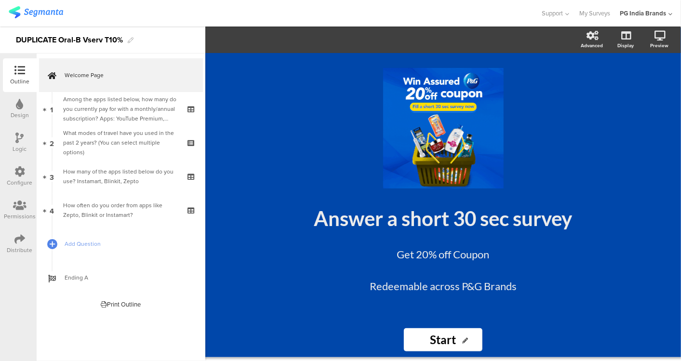
click at [93, 41] on div "DUPLICATE Oral-B Vserv T10%" at bounding box center [69, 39] width 107 height 15
click at [121, 40] on div "DUPLICATE Oral-B Vserv T10%" at bounding box center [69, 39] width 107 height 15
click at [159, 41] on div "Meta HHI 10 AA" at bounding box center [102, 40] width 205 height 27
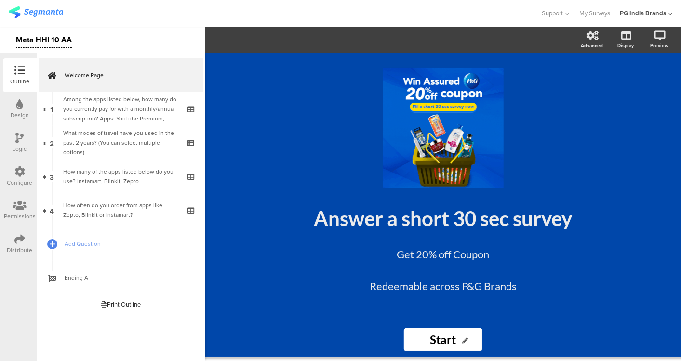
click at [188, 42] on div "Meta HHI 10 AA" at bounding box center [102, 40] width 205 height 27
click at [186, 12] on div at bounding box center [271, 13] width 524 height 16
click at [45, 14] on img at bounding box center [36, 12] width 54 height 12
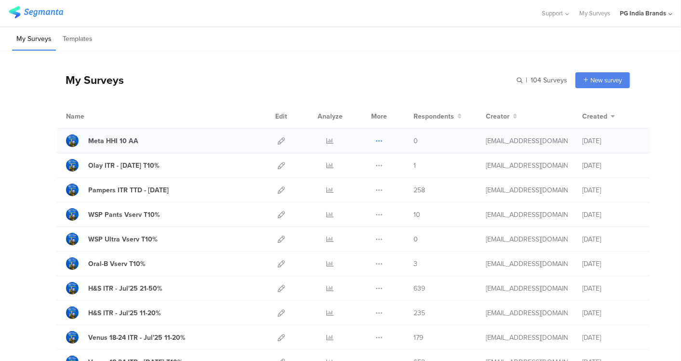
click at [376, 139] on icon at bounding box center [379, 140] width 7 height 7
click at [361, 168] on button "Duplicate" at bounding box center [360, 165] width 53 height 17
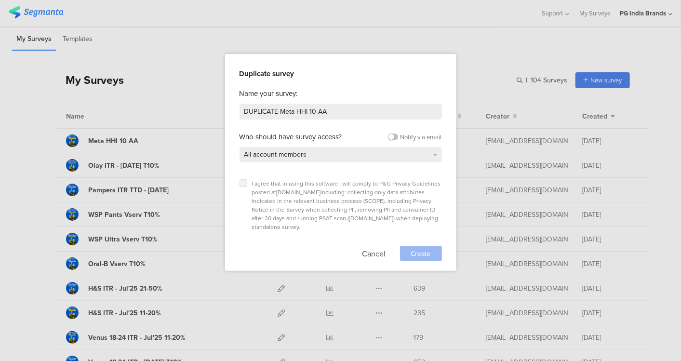
click at [242, 185] on icon at bounding box center [244, 183] width 4 height 4
click at [0, 0] on input "checkbox" at bounding box center [0, 0] width 0 height 0
click at [422, 249] on span "Create" at bounding box center [421, 254] width 20 height 10
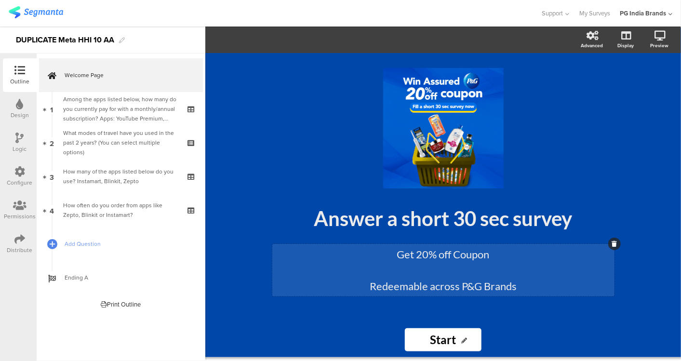
click at [486, 282] on div "Get 20% off Coupon Redeemable across P&G Brands Get 20% off Coupon Redeemable a…" at bounding box center [443, 270] width 342 height 53
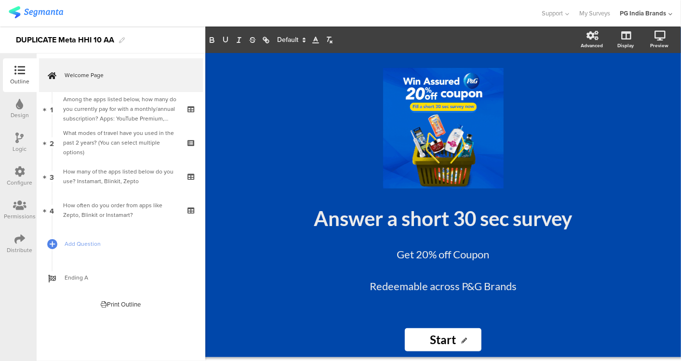
click at [442, 340] on input "Start" at bounding box center [443, 339] width 76 height 23
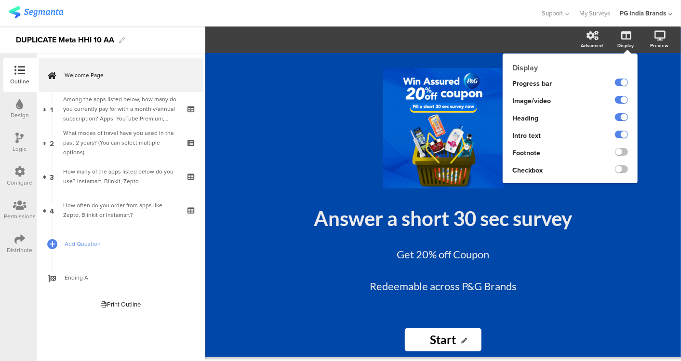
click at [624, 43] on div "Display" at bounding box center [626, 45] width 16 height 7
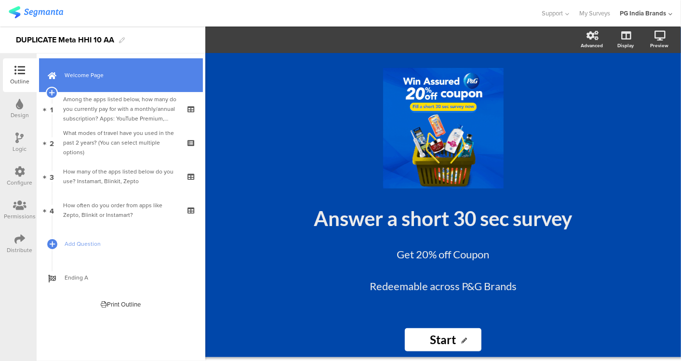
click at [100, 81] on link "Welcome Page" at bounding box center [121, 75] width 164 height 34
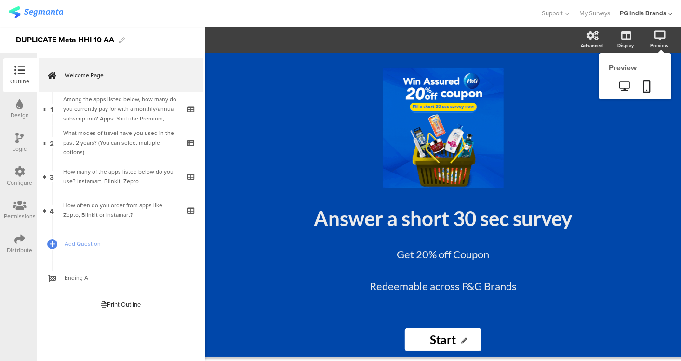
click at [666, 35] on div "Preview" at bounding box center [665, 40] width 34 height 24
click at [660, 39] on icon at bounding box center [660, 36] width 11 height 10
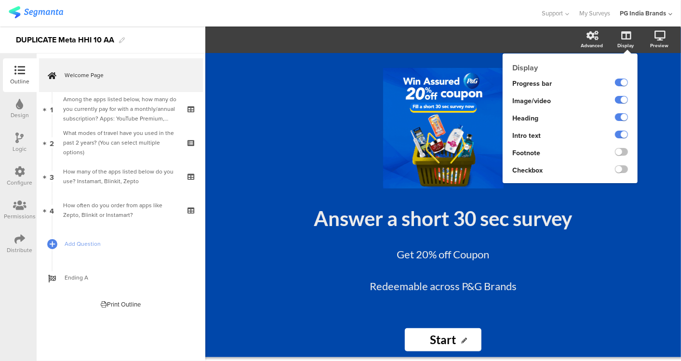
click at [627, 39] on icon at bounding box center [627, 36] width 10 height 10
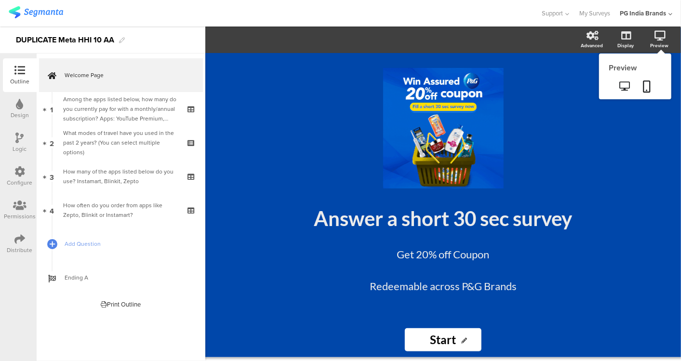
click at [666, 37] on div "Preview" at bounding box center [665, 40] width 34 height 24
click at [625, 84] on icon at bounding box center [625, 85] width 10 height 9
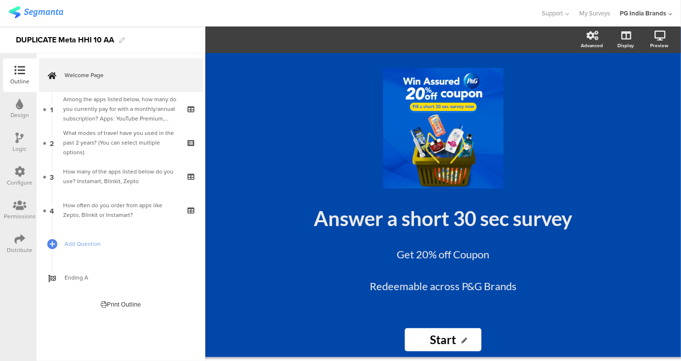
click at [60, 39] on div "DUPLICATE Meta HHI 10 AA" at bounding box center [65, 39] width 98 height 15
click at [158, 42] on div "Meta HHI 10 F18-24" at bounding box center [102, 40] width 205 height 27
click at [182, 7] on div at bounding box center [271, 13] width 524 height 16
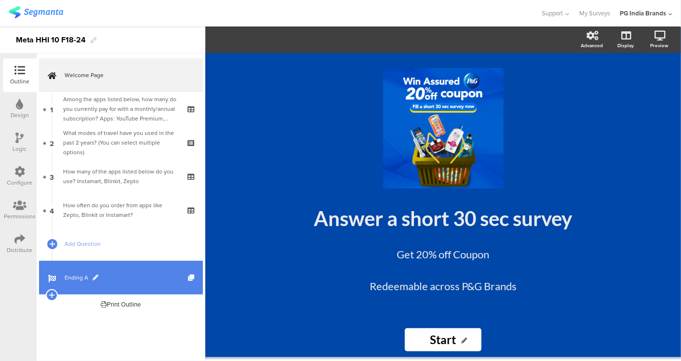
click at [89, 278] on span "Ending A" at bounding box center [126, 278] width 123 height 10
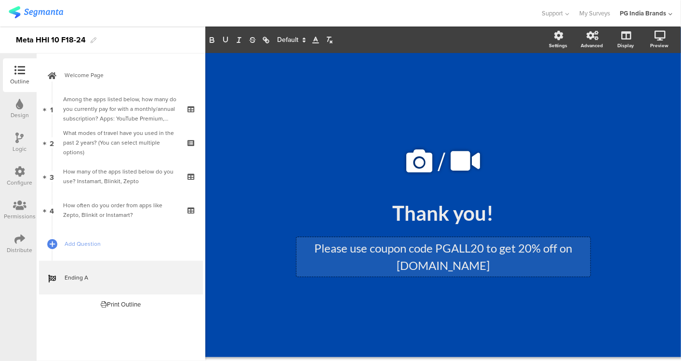
click at [460, 266] on div "Please use coupon code PGALL20 to get 20% off on www.pgshop.in Please use coupo…" at bounding box center [444, 257] width 294 height 40
drag, startPoint x: 405, startPoint y: 265, endPoint x: 485, endPoint y: 264, distance: 80.1
click at [485, 264] on p "Please use coupon code PGALL20 to get 20% off on [DOMAIN_NAME]" at bounding box center [443, 257] width 289 height 35
drag, startPoint x: 459, startPoint y: 263, endPoint x: 388, endPoint y: 260, distance: 70.4
click at [388, 260] on p "Please use coupon code PGALL20 to get 20% off on [DOMAIN_NAME]" at bounding box center [443, 257] width 289 height 35
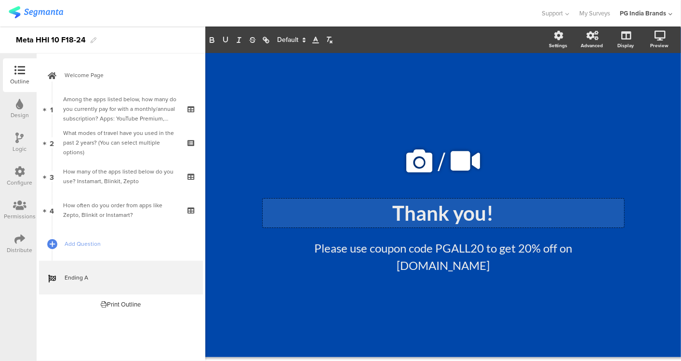
click at [473, 217] on div "Thank you! Thank you! Thank you!" at bounding box center [444, 213] width 362 height 29
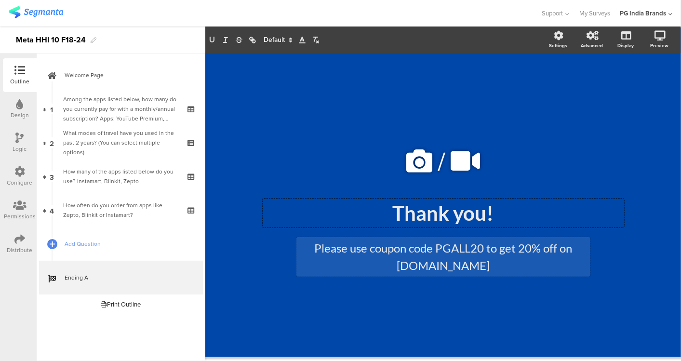
click at [470, 259] on div "Please use coupon code PGALL20 to get 20% off on www.pgshop.in Please use coupo…" at bounding box center [444, 257] width 294 height 40
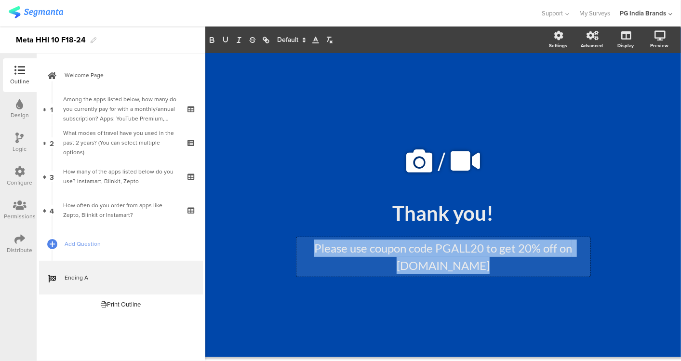
drag, startPoint x: 487, startPoint y: 266, endPoint x: 313, endPoint y: 245, distance: 175.3
click at [313, 245] on p "Please use coupon code PGALL20 to get 20% off on [DOMAIN_NAME]" at bounding box center [443, 257] width 289 height 35
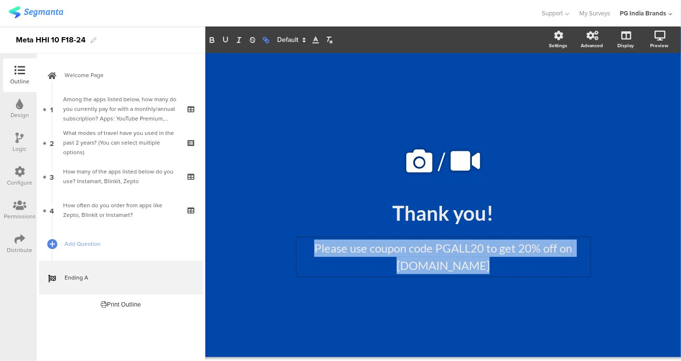
click at [267, 41] on icon "button" at bounding box center [266, 40] width 9 height 9
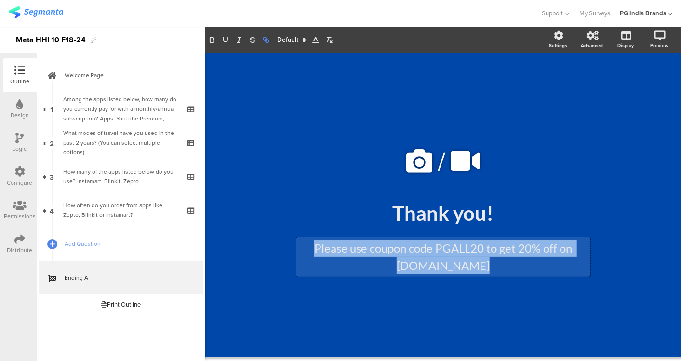
type input "Please use coupon code PGALL20 to get 20% off on [DOMAIN_NAME]"
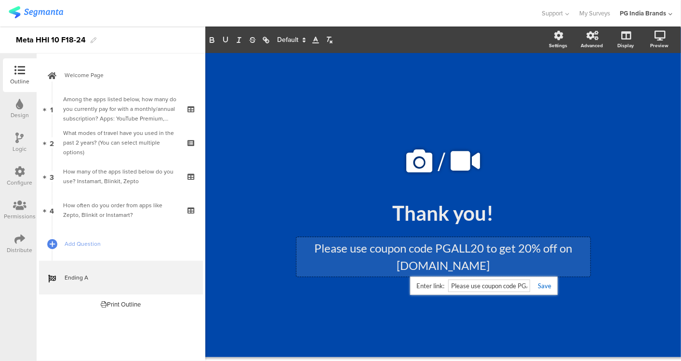
click at [460, 286] on input "Please use coupon code PGALL20 to get 20% off on [DOMAIN_NAME]" at bounding box center [489, 286] width 82 height 13
type input "q"
type input "www.pgshop.in"
click at [544, 288] on link at bounding box center [540, 286] width 21 height 8
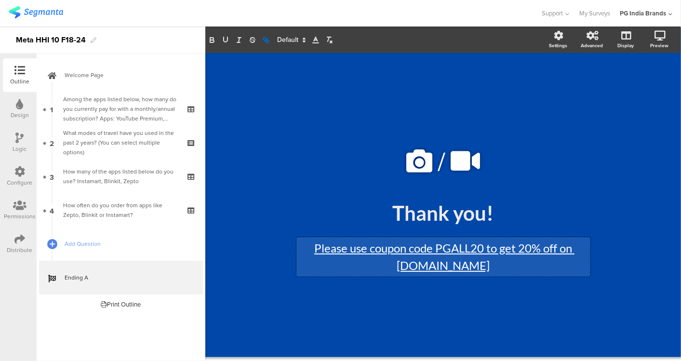
click at [370, 248] on link "Please use coupon code PGALL20 to get 20% off on [DOMAIN_NAME]" at bounding box center [444, 256] width 260 height 31
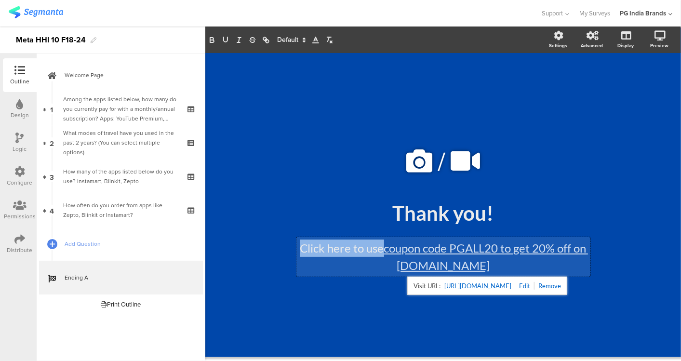
drag, startPoint x: 383, startPoint y: 247, endPoint x: 293, endPoint y: 244, distance: 89.7
click at [293, 244] on div "/ Thank you! Thank you! Click here to use coupon code PGALL20 to get 20% off on…" at bounding box center [444, 207] width 386 height 163
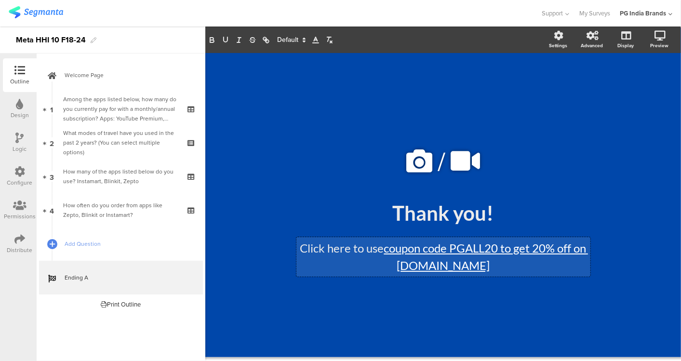
click at [386, 250] on link "coupon code PGALL20 to get 20% off on www.pgshop.in" at bounding box center [486, 256] width 205 height 31
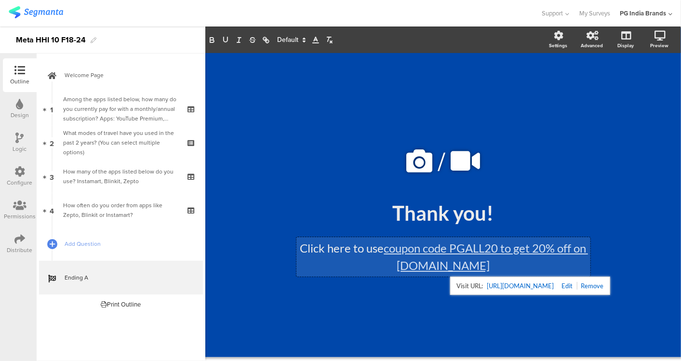
drag, startPoint x: 386, startPoint y: 250, endPoint x: 298, endPoint y: 246, distance: 88.3
click at [298, 246] on div "Click here to use coupon code PGALL20 to get 20% off on www.pgshop.in Click her…" at bounding box center [444, 257] width 294 height 40
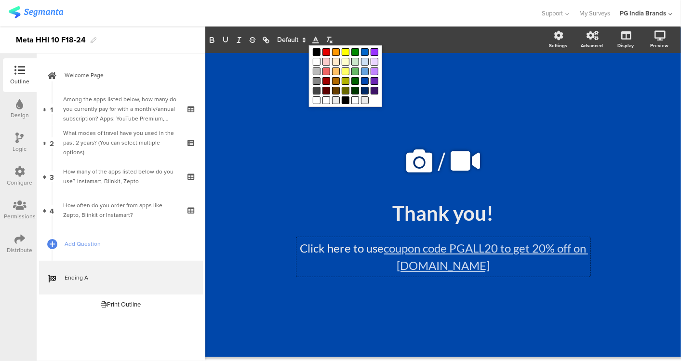
click at [316, 41] on icon at bounding box center [315, 40] width 9 height 9
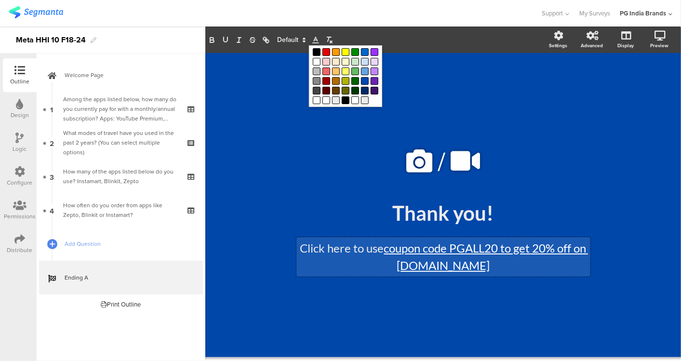
click at [386, 248] on link "coupon code PGALL20 to get 20% off on www.pgshop.in" at bounding box center [486, 256] width 205 height 31
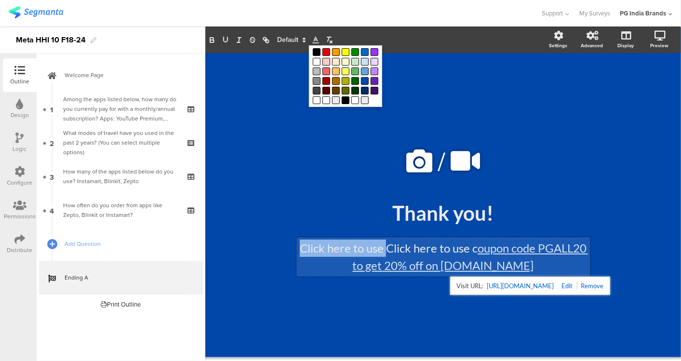
drag, startPoint x: 386, startPoint y: 247, endPoint x: 271, endPoint y: 239, distance: 115.1
click at [271, 239] on div "/ Thank you! Thank you! Click here to use Click here to use c oupon code PGALL2…" at bounding box center [444, 207] width 386 height 163
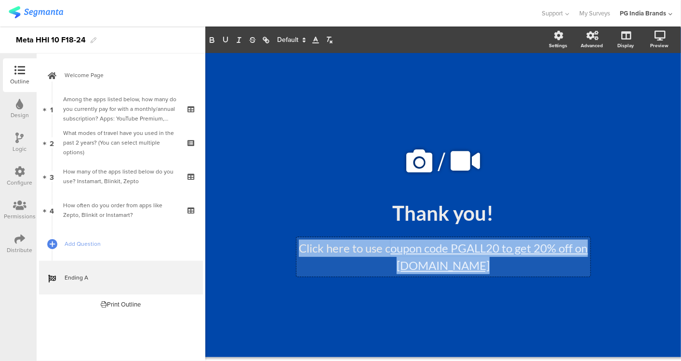
drag, startPoint x: 492, startPoint y: 269, endPoint x: 298, endPoint y: 246, distance: 195.6
click at [298, 246] on div "Click here to use c oupon code PGALL20 to get 20% off on www.pgshop.in Click he…" at bounding box center [444, 257] width 294 height 40
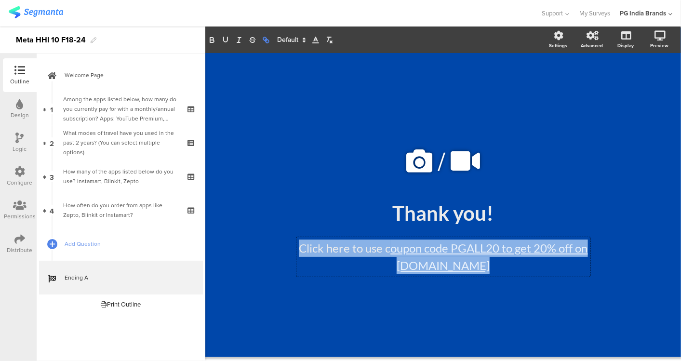
click at [266, 37] on icon "button" at bounding box center [266, 40] width 9 height 9
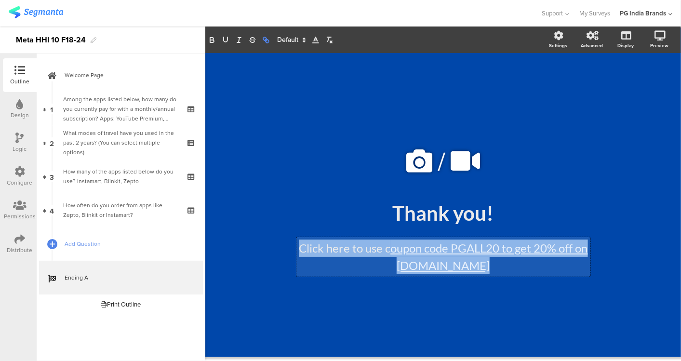
type input "Click here to use coupon code PGALL20 to get 20% off on www.pgshop.in"
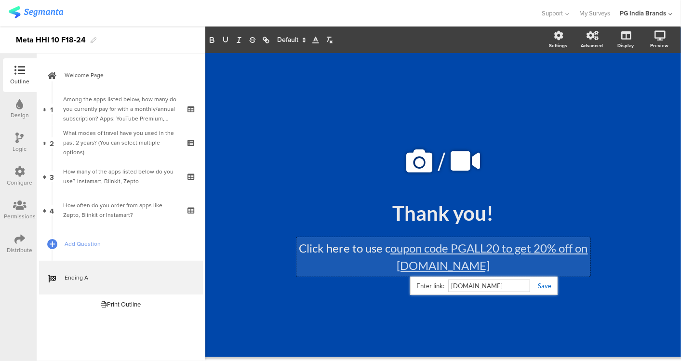
type input "www.pgshop.in"
click at [545, 287] on link at bounding box center [540, 286] width 21 height 8
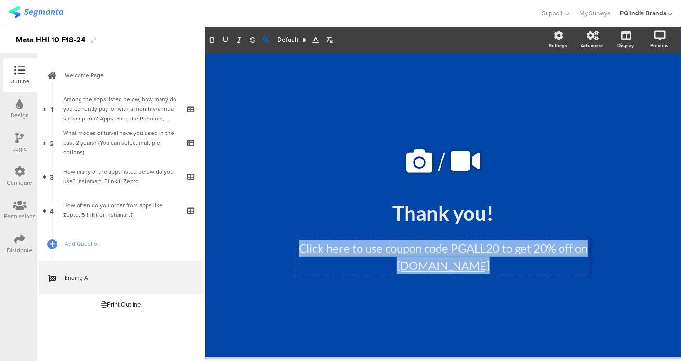
click at [52, 11] on img at bounding box center [36, 12] width 54 height 12
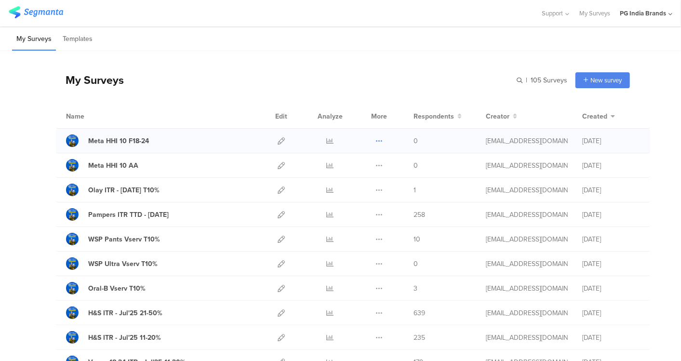
click at [376, 139] on icon at bounding box center [379, 140] width 7 height 7
click at [365, 166] on button "Duplicate" at bounding box center [360, 165] width 53 height 17
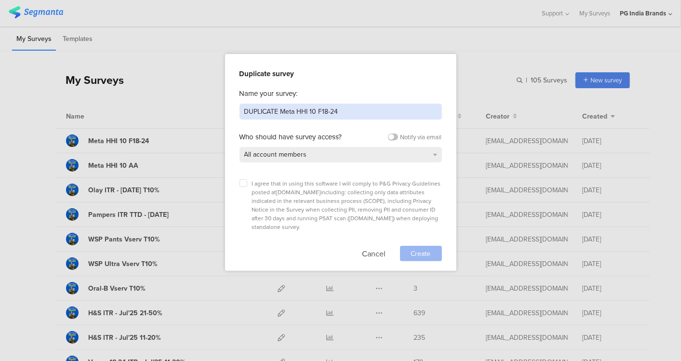
click at [344, 107] on input "DUPLICATE Meta HHI 10 F18-24" at bounding box center [341, 112] width 203 height 16
type input "DUPLICATE Meta HHI 10 F25-44"
click at [236, 183] on div "Duplicate survey Name your survey: DUPLICATE Meta HHI 10 F25-44 Who should have…" at bounding box center [340, 162] width 231 height 217
click at [244, 183] on icon at bounding box center [244, 183] width 4 height 4
click at [0, 0] on input "checkbox" at bounding box center [0, 0] width 0 height 0
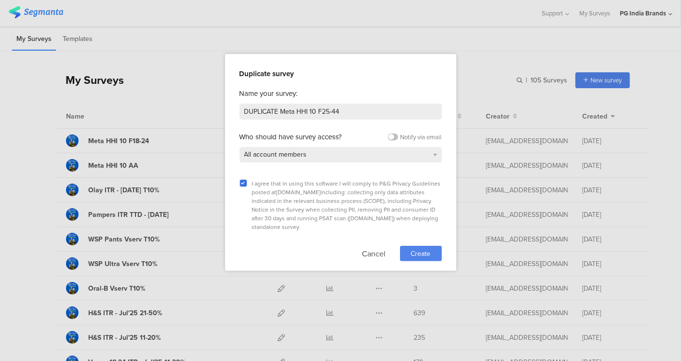
click at [427, 249] on span "Create" at bounding box center [421, 254] width 20 height 10
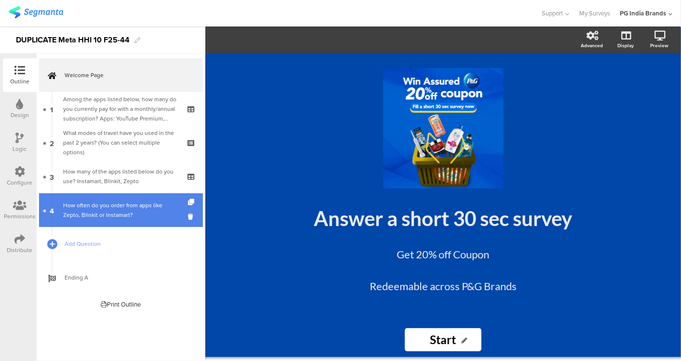
click at [132, 213] on div "How often do you order from apps like Zepto, Blinkit or Instamart?" at bounding box center [120, 210] width 115 height 19
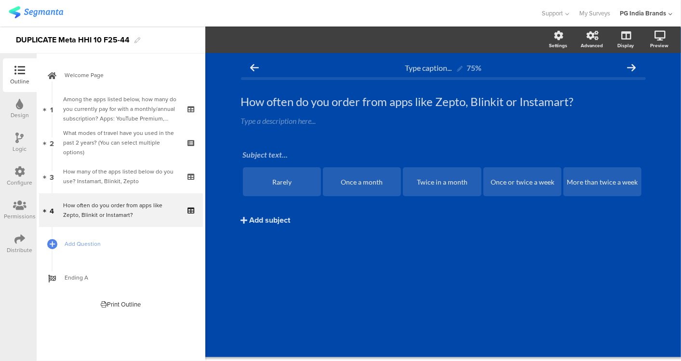
click at [54, 11] on img at bounding box center [36, 12] width 54 height 12
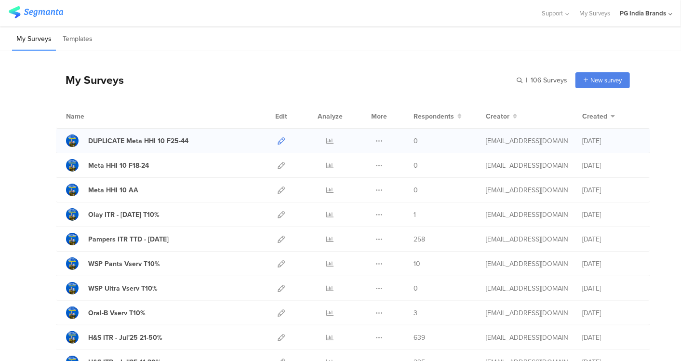
click at [278, 141] on icon at bounding box center [281, 140] width 7 height 7
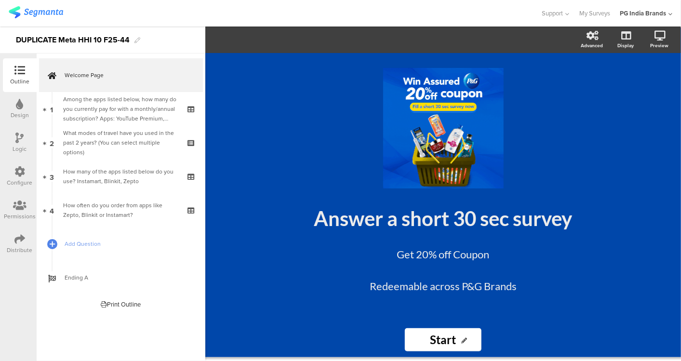
click at [59, 38] on div "DUPLICATE Meta HHI 10 F25-44" at bounding box center [73, 39] width 114 height 15
drag, startPoint x: 59, startPoint y: 38, endPoint x: 0, endPoint y: 36, distance: 58.9
click at [0, 36] on html "You are using an unsupported version of Internet Explorer. Unsupported browsers…" at bounding box center [340, 180] width 681 height 361
click at [172, 40] on div "Meta HHI 10 F25-44" at bounding box center [102, 40] width 205 height 27
click at [173, 37] on div "Meta HHI 10 F25-44" at bounding box center [102, 40] width 205 height 27
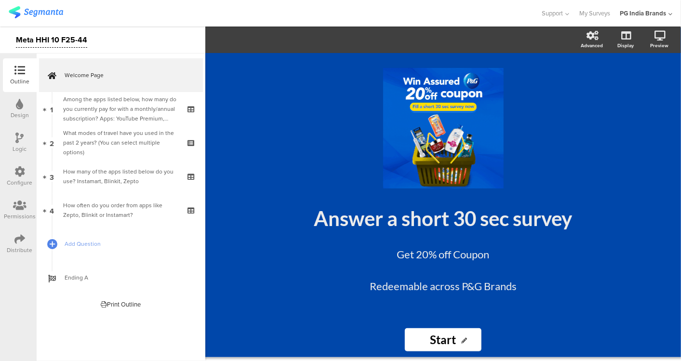
click at [184, 13] on div at bounding box center [271, 13] width 524 height 16
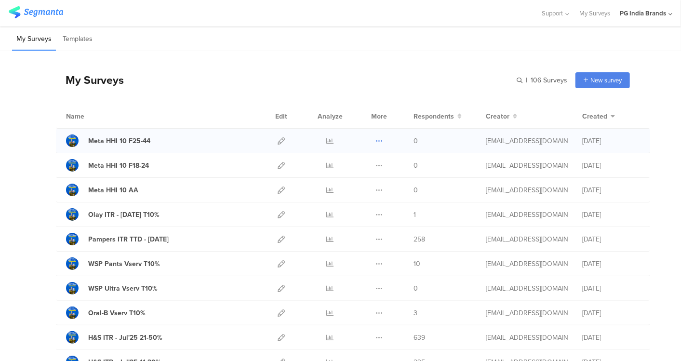
click at [376, 139] on icon at bounding box center [379, 140] width 7 height 7
click at [234, 117] on div "Name" at bounding box center [161, 116] width 190 height 10
click at [142, 138] on div "Meta HHI 10 F25-44" at bounding box center [119, 141] width 62 height 10
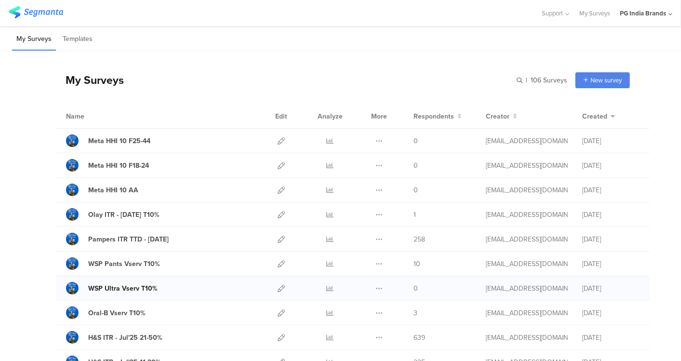
click at [143, 287] on div "WSP Ultra Vserv T10%" at bounding box center [122, 289] width 69 height 10
click at [376, 140] on icon at bounding box center [379, 140] width 7 height 7
click at [133, 191] on div "Meta HHI 10 AA" at bounding box center [113, 190] width 50 height 10
click at [376, 188] on icon at bounding box center [379, 190] width 7 height 7
click at [278, 190] on icon at bounding box center [281, 190] width 7 height 7
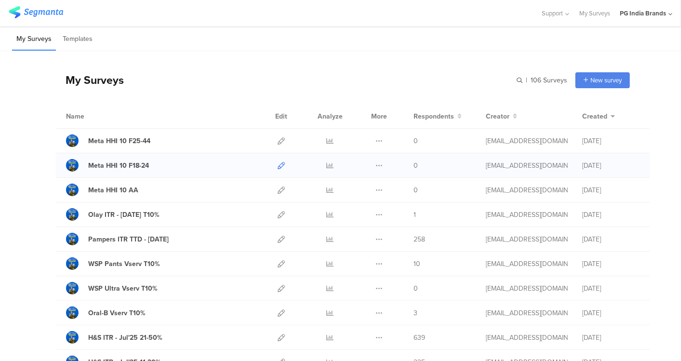
click at [278, 162] on icon at bounding box center [281, 165] width 7 height 7
click at [271, 139] on div at bounding box center [281, 141] width 21 height 24
click at [278, 142] on icon at bounding box center [281, 140] width 7 height 7
click at [376, 189] on icon at bounding box center [379, 190] width 7 height 7
click at [361, 215] on button "Duplicate" at bounding box center [360, 214] width 53 height 17
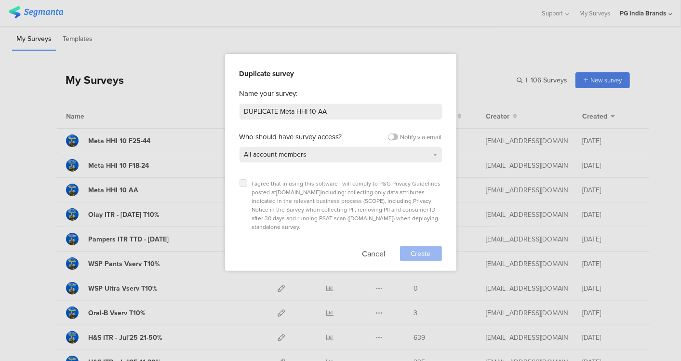
click at [244, 183] on icon at bounding box center [244, 183] width 4 height 4
click at [0, 0] on input "checkbox" at bounding box center [0, 0] width 0 height 0
click at [427, 249] on span "Create" at bounding box center [421, 254] width 20 height 10
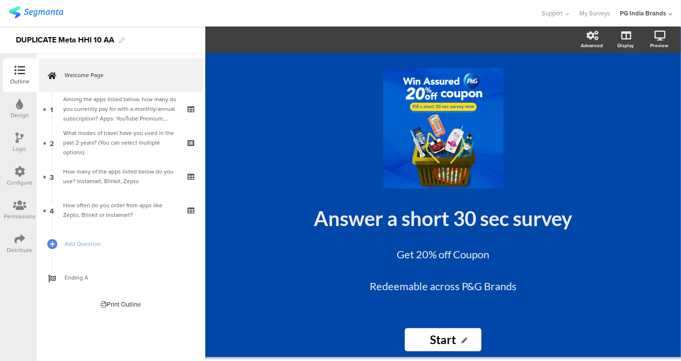
click at [57, 40] on div "DUPLICATE Meta HHI 10 AA" at bounding box center [65, 39] width 98 height 15
click at [142, 42] on div "Meta VSERV HHI 10 AA" at bounding box center [102, 40] width 205 height 27
click at [168, 14] on div at bounding box center [271, 13] width 524 height 16
click at [51, 14] on img at bounding box center [36, 12] width 54 height 12
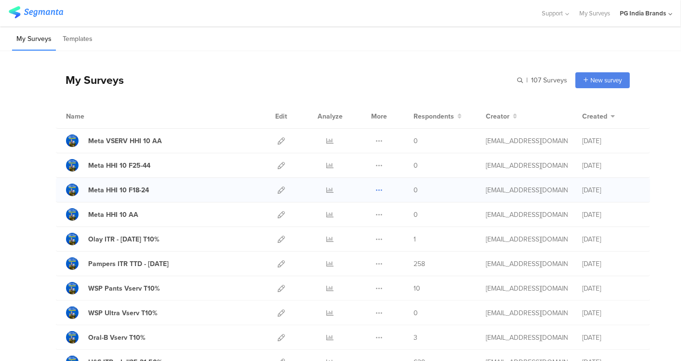
click at [376, 188] on icon at bounding box center [379, 190] width 7 height 7
click at [357, 213] on button "Duplicate" at bounding box center [360, 214] width 53 height 17
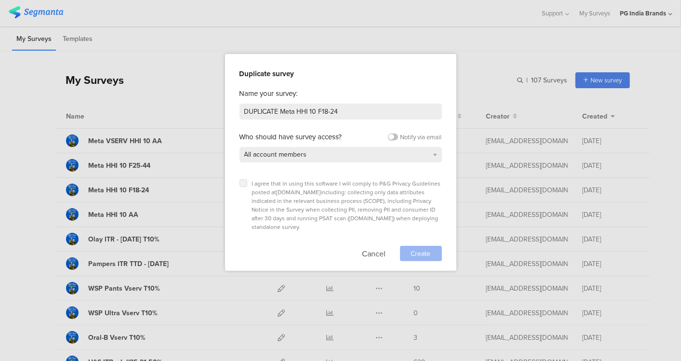
click at [245, 185] on icon at bounding box center [244, 183] width 4 height 4
click at [0, 0] on input "checkbox" at bounding box center [0, 0] width 0 height 0
click at [410, 246] on div "Create" at bounding box center [421, 253] width 42 height 15
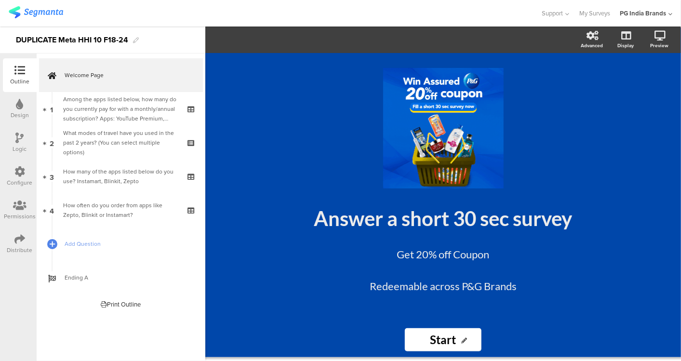
click at [58, 41] on div "DUPLICATE Meta HHI 10 F18-24" at bounding box center [72, 39] width 112 height 15
click at [186, 14] on div at bounding box center [271, 13] width 524 height 16
click at [22, 242] on icon at bounding box center [19, 239] width 11 height 11
click at [24, 245] on div at bounding box center [19, 240] width 11 height 12
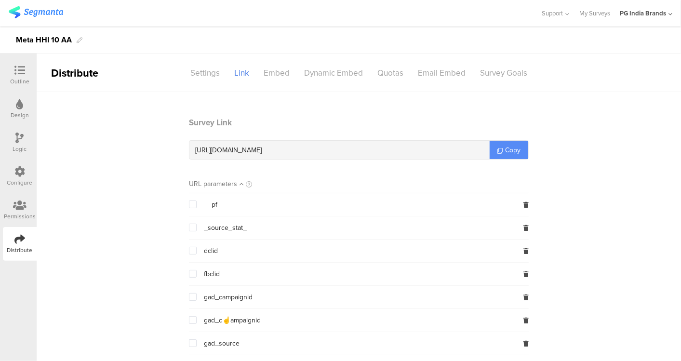
click at [514, 147] on span "Copy" at bounding box center [512, 150] width 15 height 10
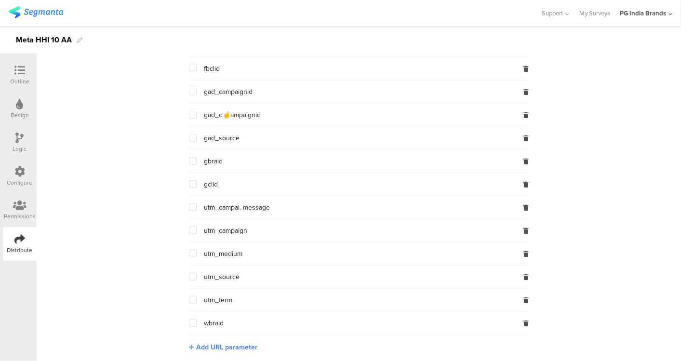
scroll to position [209, 0]
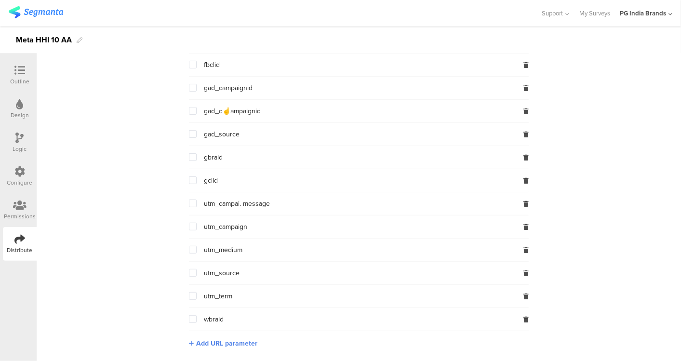
click at [190, 225] on span at bounding box center [193, 227] width 8 height 8
click at [197, 223] on input "checkbox" at bounding box center [197, 223] width 0 height 0
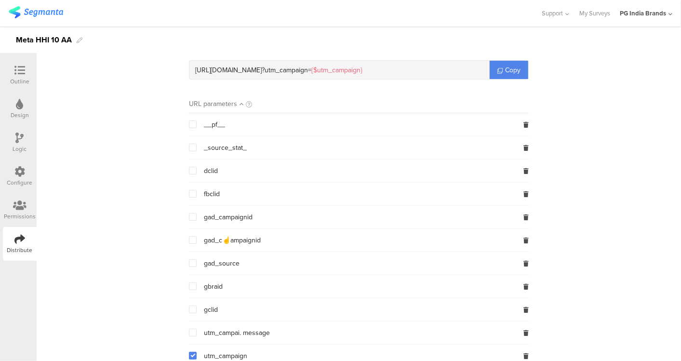
scroll to position [81, 0]
click at [363, 66] on span "{$utm_campaign}" at bounding box center [336, 69] width 51 height 10
click at [363, 71] on span "{$utm_campaign}" at bounding box center [336, 69] width 51 height 10
click at [421, 68] on div "[URL][DOMAIN_NAME] ? utm_campaign= {$utm_campaign}" at bounding box center [339, 69] width 300 height 18
click at [363, 67] on span "{$utm_campaign}" at bounding box center [336, 69] width 51 height 10
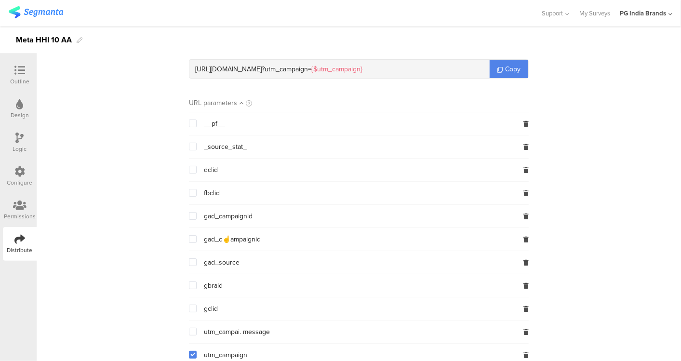
click at [363, 67] on span "{$utm_campaign}" at bounding box center [336, 69] width 51 height 10
click at [363, 68] on span "utm_campaign= {$utm_campaign}" at bounding box center [314, 69] width 98 height 10
click at [363, 68] on span "{$utm_campaign}" at bounding box center [336, 69] width 51 height 10
click at [432, 71] on div "[URL][DOMAIN_NAME] ? utm_campaign= {$utm_campaign}" at bounding box center [339, 69] width 300 height 18
click at [362, 68] on span "utm_campaign= {$utm_campaign}" at bounding box center [314, 69] width 98 height 10
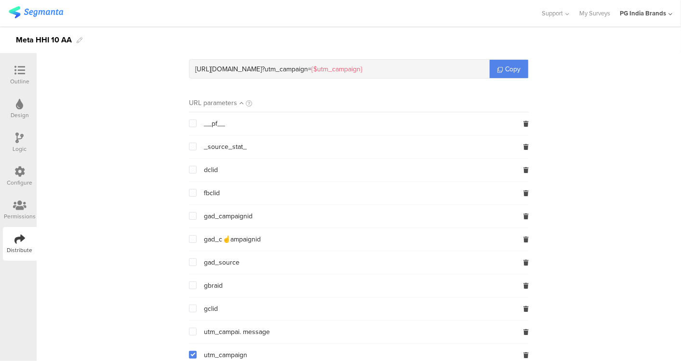
click at [363, 73] on span "{$utm_campaign}" at bounding box center [336, 69] width 51 height 10
click at [457, 67] on div "[URL][DOMAIN_NAME] ? utm_campaign= {$utm_campaign}" at bounding box center [339, 69] width 300 height 18
click at [189, 355] on span at bounding box center [193, 355] width 8 height 8
click at [197, 351] on input "checkbox" at bounding box center [197, 351] width 0 height 0
click at [508, 68] on span "Copy" at bounding box center [512, 69] width 15 height 10
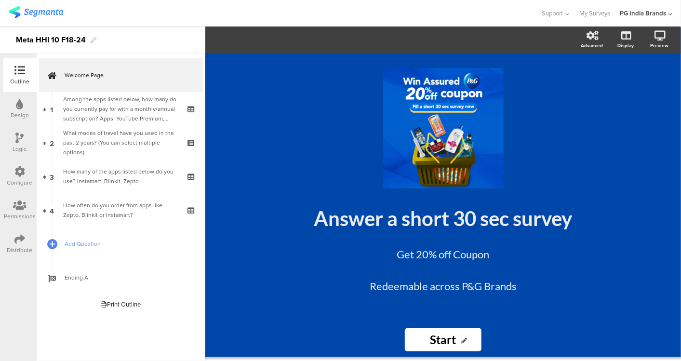
click at [21, 241] on icon at bounding box center [19, 239] width 11 height 11
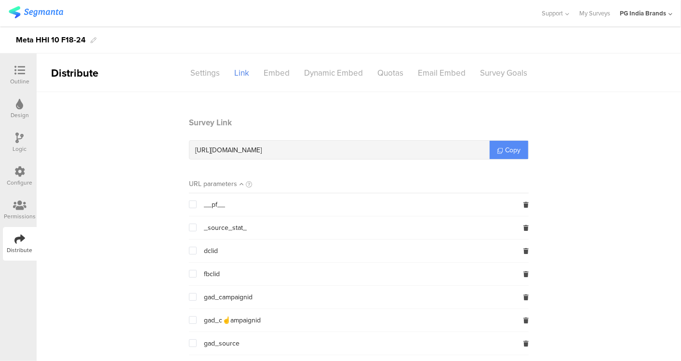
click at [513, 150] on span "Copy" at bounding box center [512, 150] width 15 height 10
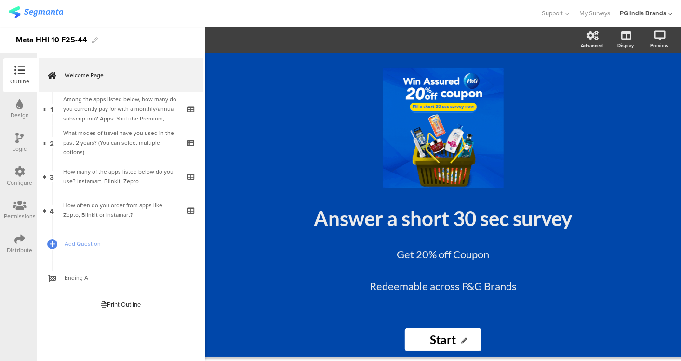
click at [19, 240] on icon at bounding box center [19, 239] width 11 height 11
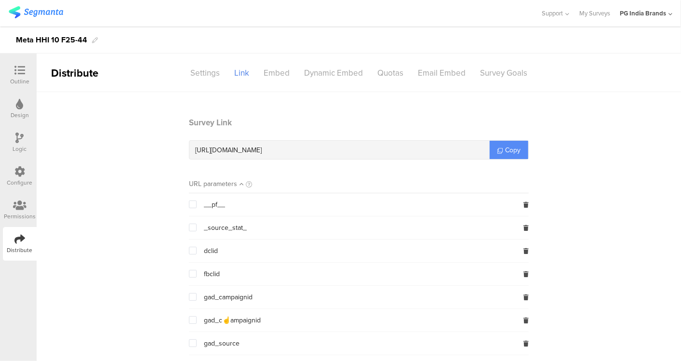
click at [501, 147] on link "Copy" at bounding box center [509, 150] width 39 height 18
click at [505, 151] on span "Copy" at bounding box center [512, 150] width 15 height 10
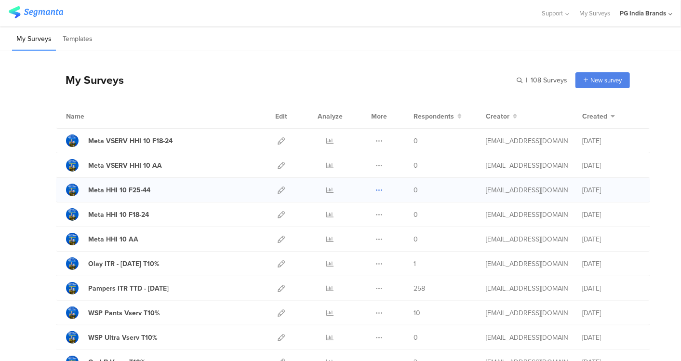
click at [376, 189] on icon at bounding box center [379, 190] width 7 height 7
click at [359, 213] on button "Duplicate" at bounding box center [360, 214] width 53 height 17
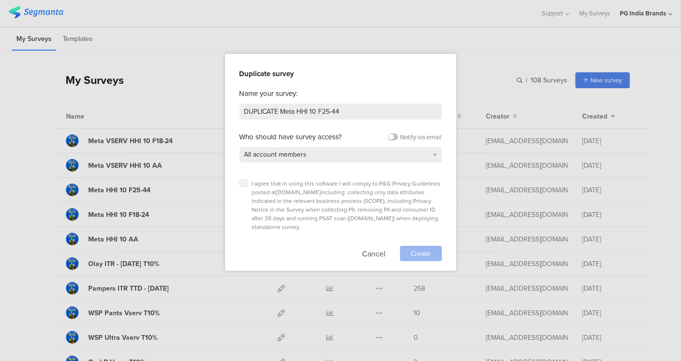
click at [240, 182] on label at bounding box center [244, 183] width 8 height 8
click at [0, 0] on input "checkbox" at bounding box center [0, 0] width 0 height 0
click at [417, 249] on span "Create" at bounding box center [421, 254] width 20 height 10
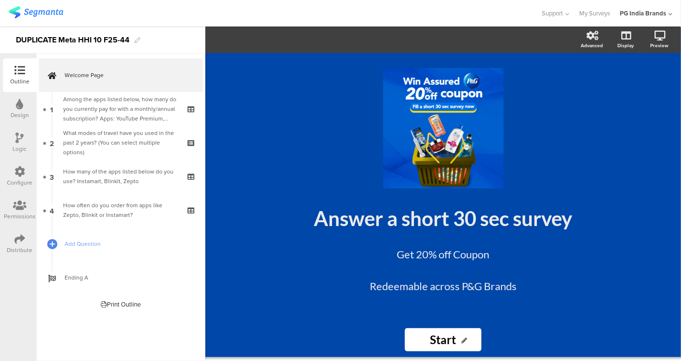
click at [57, 39] on div "DUPLICATE Meta HHI 10 F25-44" at bounding box center [73, 39] width 114 height 15
click at [153, 40] on div "Meta VSERV HHI 10 F25-44" at bounding box center [102, 40] width 205 height 27
click at [213, 9] on div at bounding box center [271, 13] width 524 height 16
click at [196, 7] on div at bounding box center [271, 13] width 524 height 16
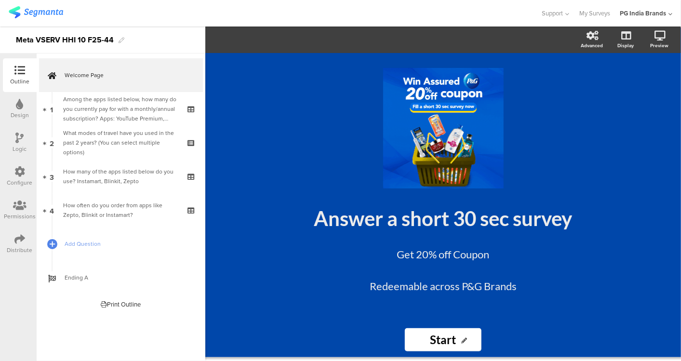
click at [45, 12] on img at bounding box center [36, 12] width 54 height 12
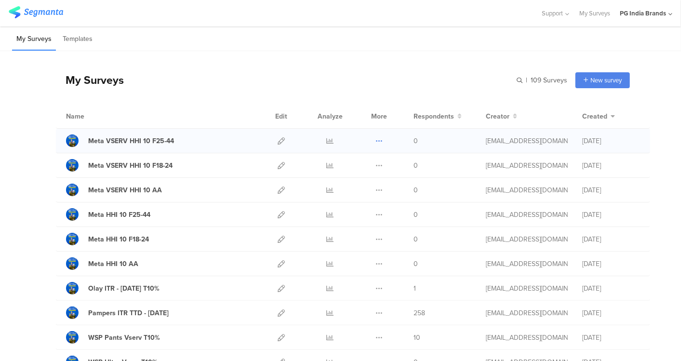
click at [376, 137] on icon at bounding box center [379, 140] width 7 height 7
click at [278, 140] on icon at bounding box center [281, 140] width 7 height 7
click at [278, 162] on icon at bounding box center [281, 165] width 7 height 7
click at [278, 190] on icon at bounding box center [281, 190] width 7 height 7
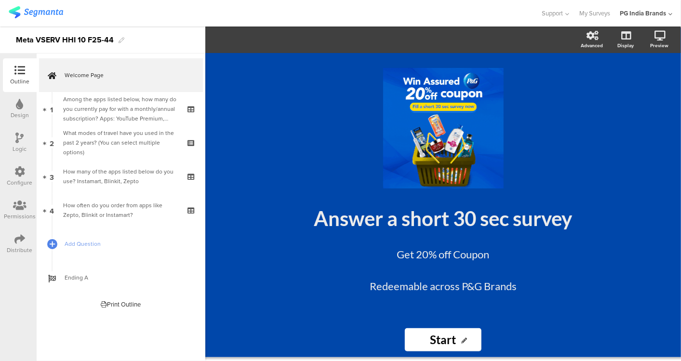
click at [22, 238] on icon at bounding box center [19, 239] width 11 height 11
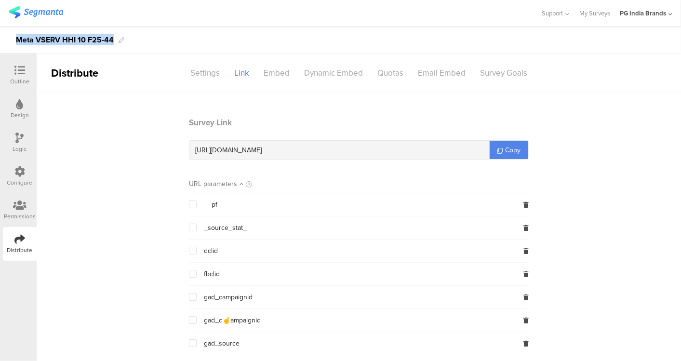
drag, startPoint x: 112, startPoint y: 40, endPoint x: 11, endPoint y: 37, distance: 101.3
click at [11, 37] on div "Meta VSERV HHI 10 F25-44" at bounding box center [340, 40] width 681 height 27
copy div "Meta VSERV HHI 10 F25-44"
click at [511, 152] on span "Copy" at bounding box center [512, 150] width 15 height 10
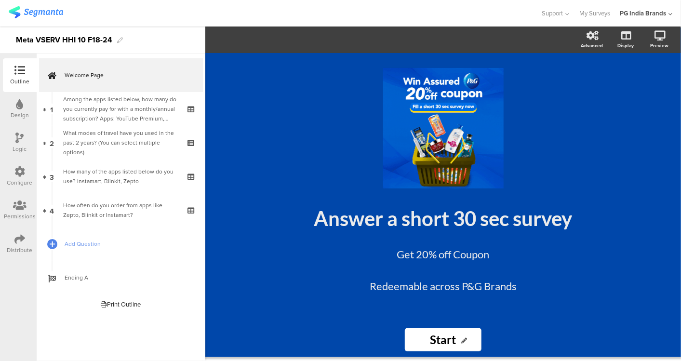
click at [101, 39] on div "Meta VSERV HHI 10 F18-24" at bounding box center [64, 39] width 96 height 15
copy div "Meta VSERV HHI 10 F18-24"
click at [201, 6] on div at bounding box center [271, 13] width 524 height 16
click at [22, 242] on icon at bounding box center [19, 239] width 11 height 11
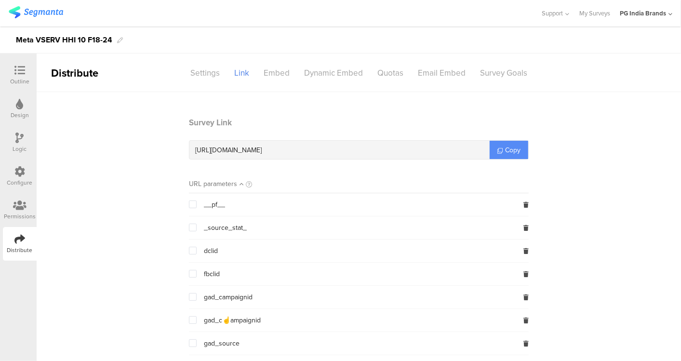
click at [516, 149] on span "Copy" at bounding box center [512, 150] width 15 height 10
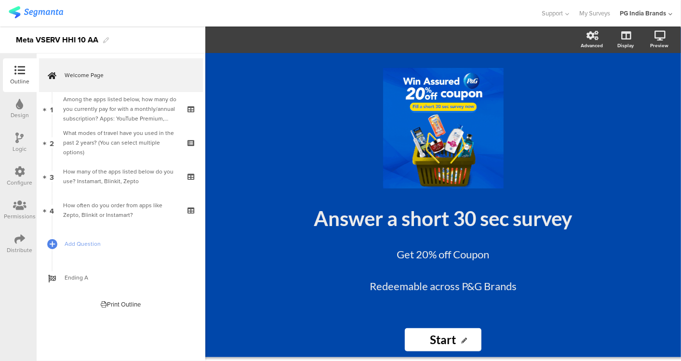
click at [25, 241] on icon at bounding box center [19, 239] width 11 height 11
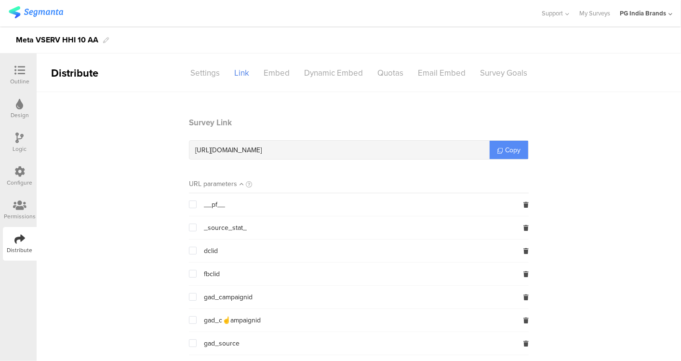
click at [508, 147] on span "Copy" at bounding box center [512, 150] width 15 height 10
click at [507, 150] on span "Copy" at bounding box center [512, 150] width 15 height 10
drag, startPoint x: 10, startPoint y: 37, endPoint x: 97, endPoint y: 40, distance: 87.3
click at [97, 40] on div "Meta VSERV HHI 10 AA" at bounding box center [340, 40] width 681 height 27
copy div "Meta VSERV HHI 10 AA"
